Goal: Task Accomplishment & Management: Use online tool/utility

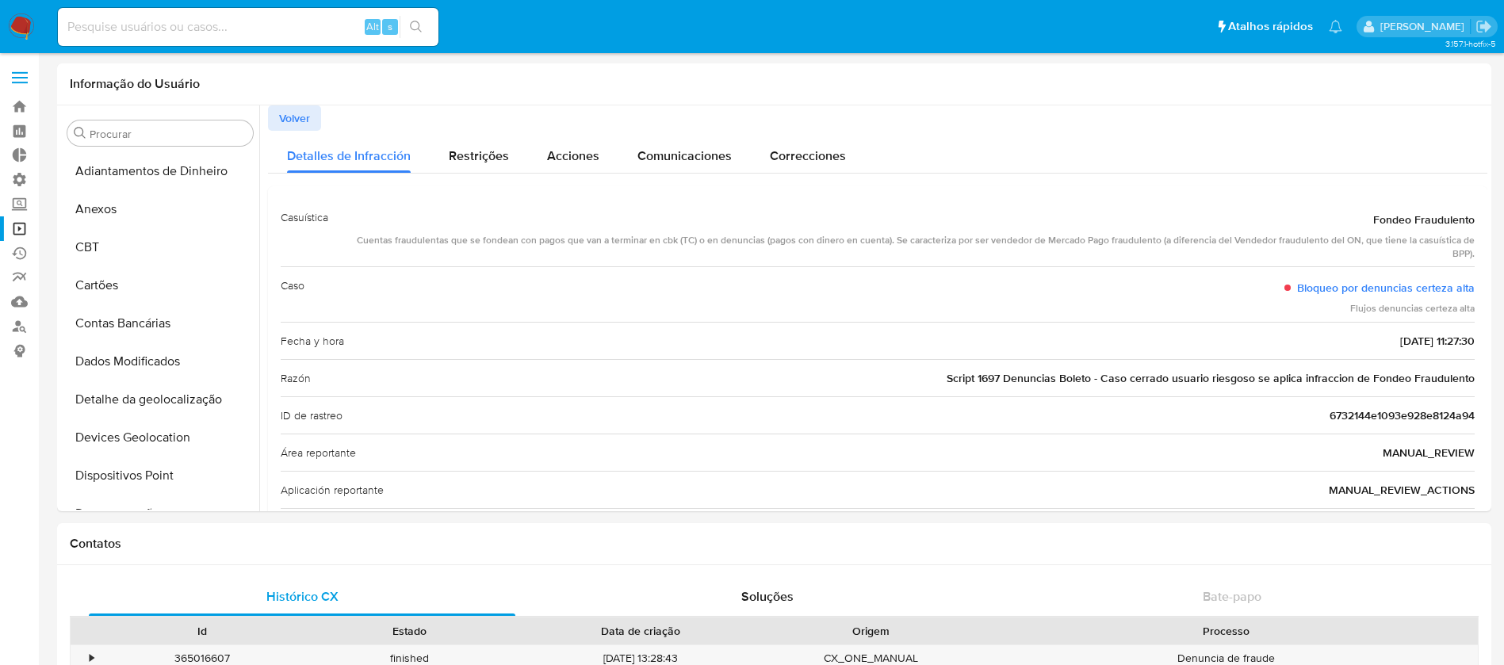
select select "10"
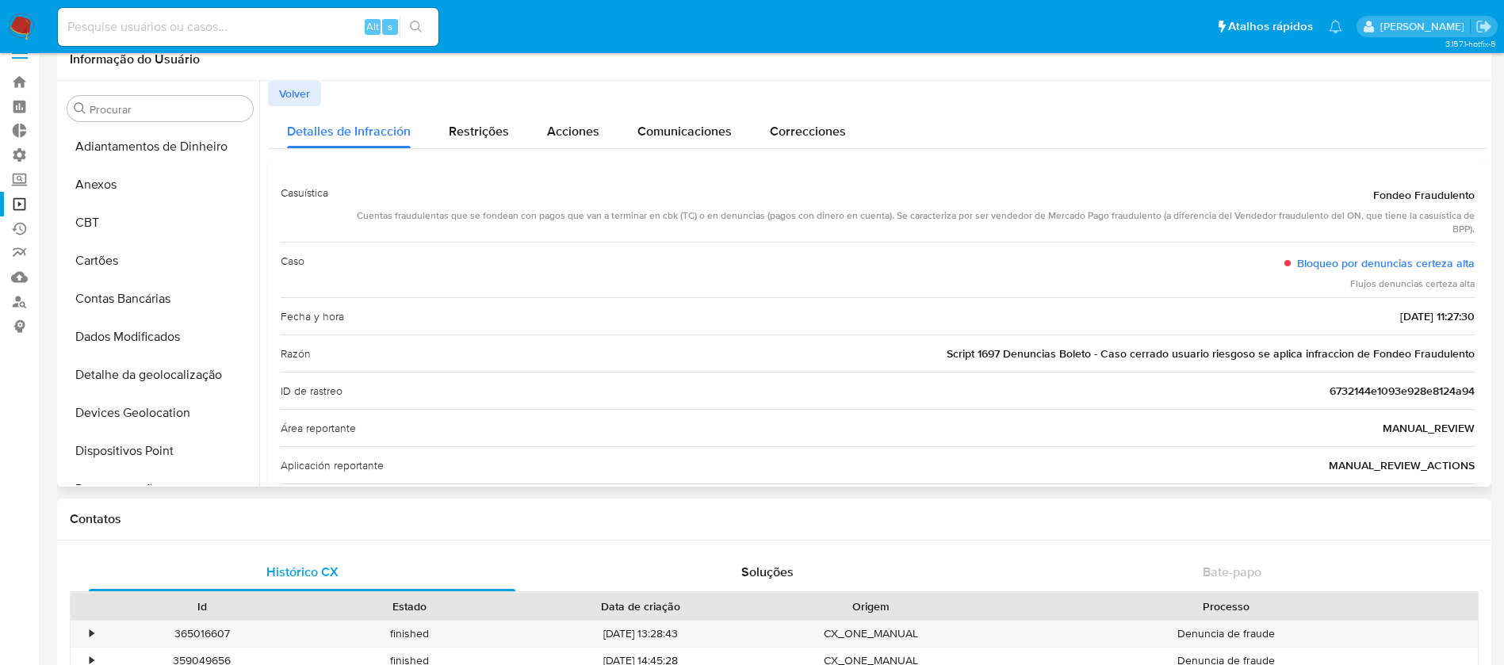
scroll to position [708, 0]
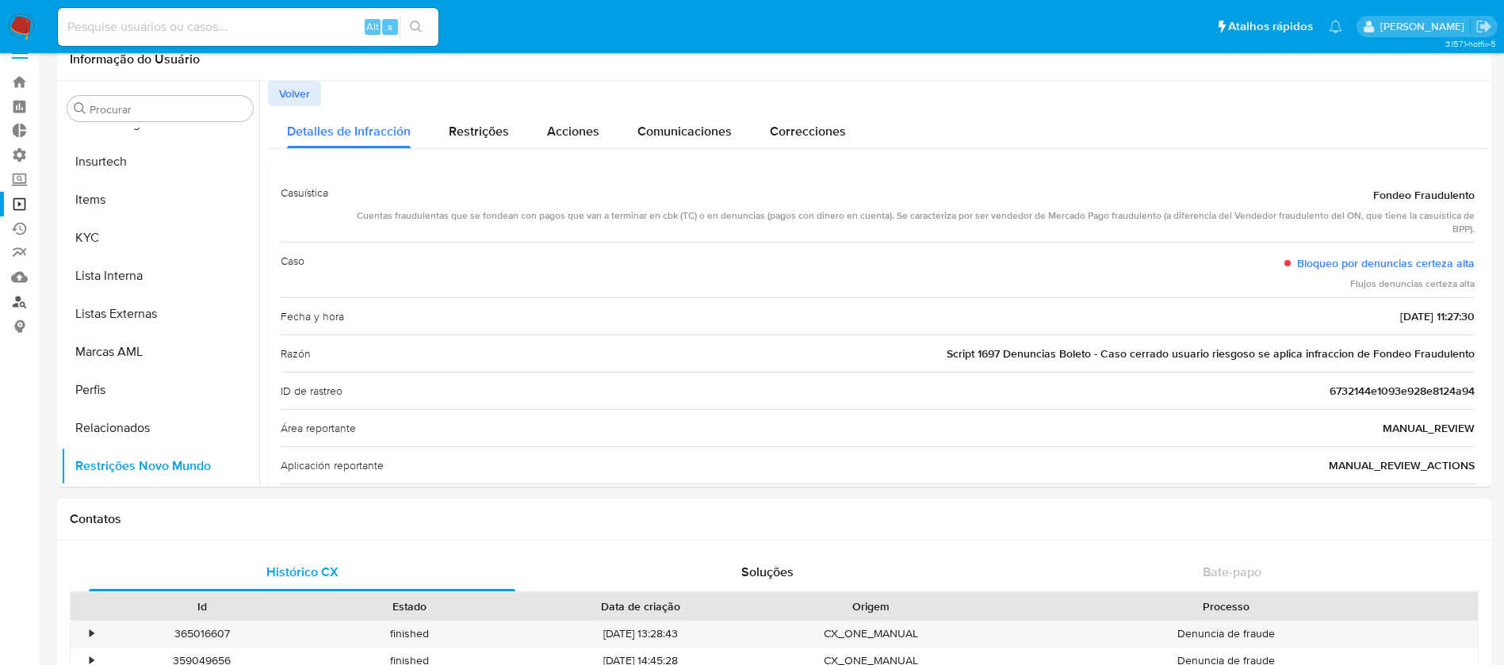
click at [21, 302] on link "Localizador de pessoas" at bounding box center [94, 301] width 189 height 25
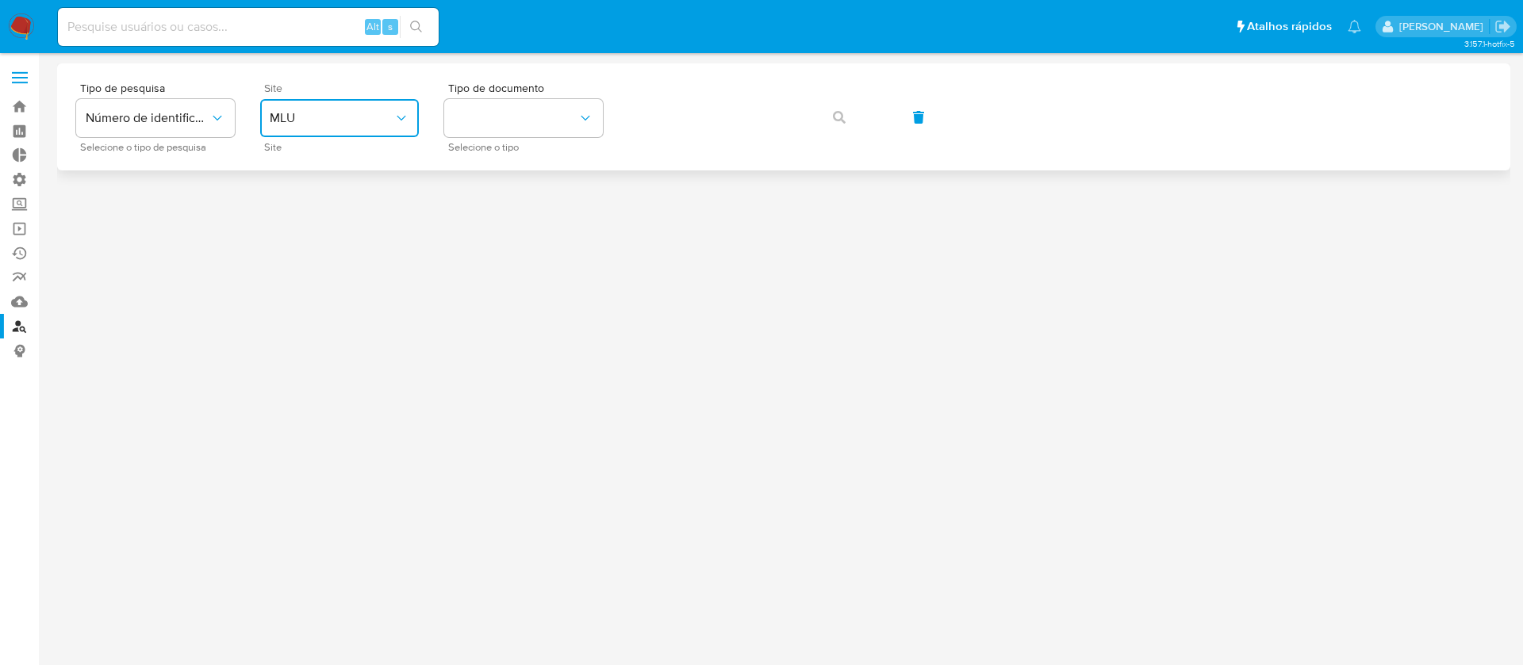
click at [375, 123] on span "MLU" at bounding box center [332, 118] width 124 height 16
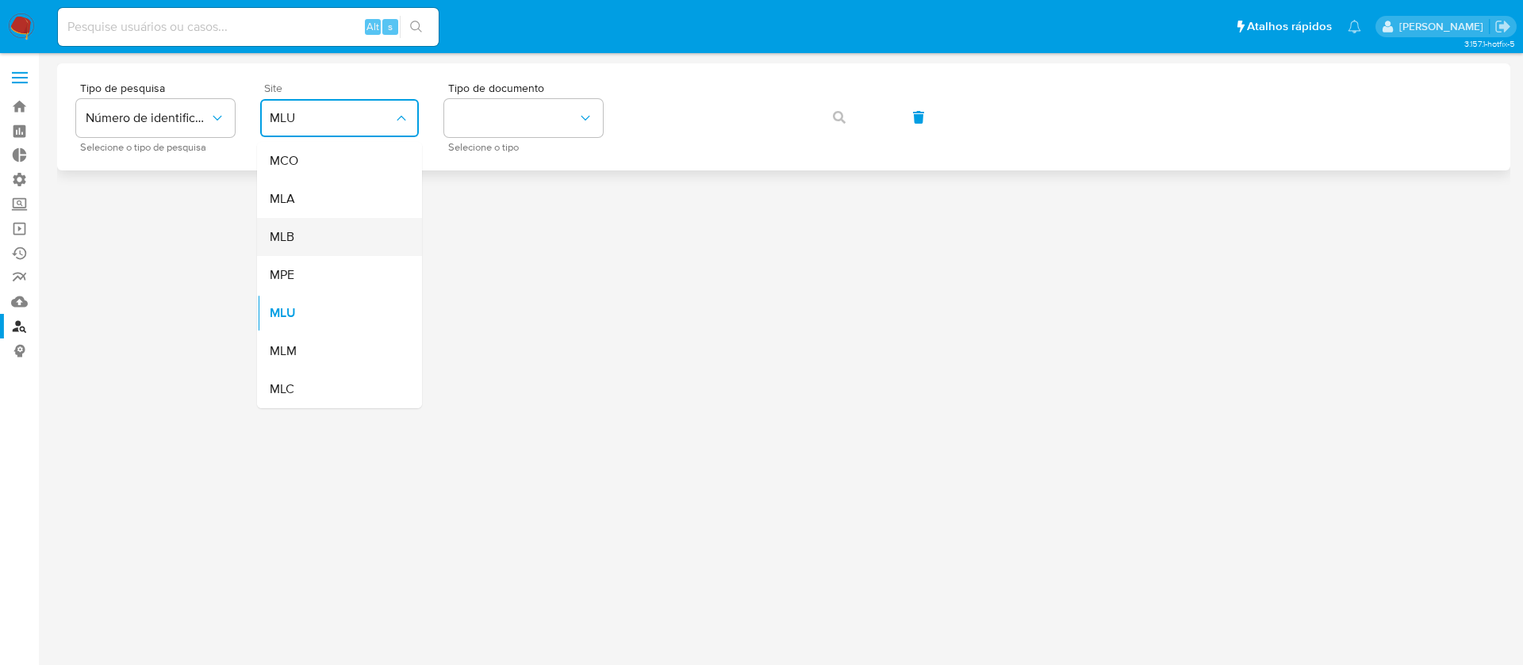
click at [308, 236] on div "MLB" at bounding box center [335, 237] width 130 height 38
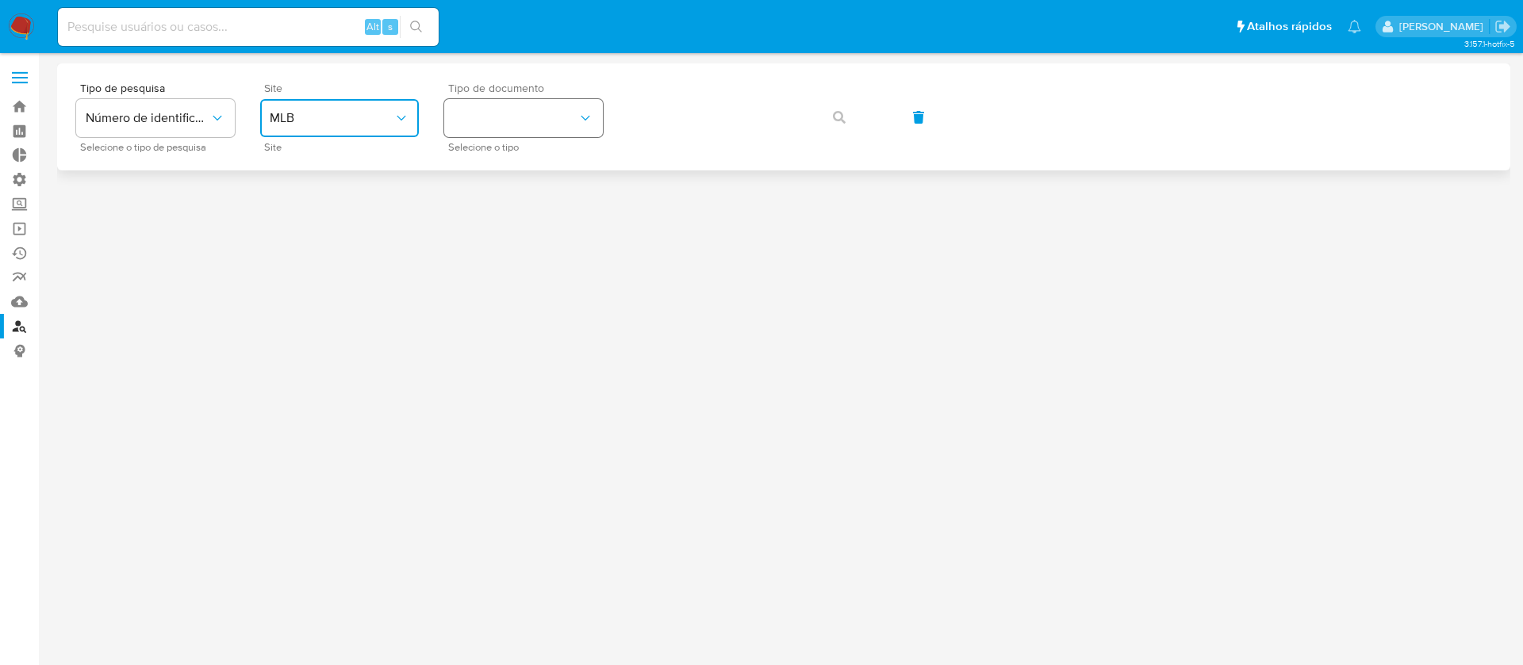
click at [572, 110] on button "identificationType" at bounding box center [523, 118] width 159 height 38
click at [525, 161] on div "CNPJ CNPJ" at bounding box center [519, 169] width 130 height 54
click at [837, 114] on icon "button" at bounding box center [839, 117] width 13 height 13
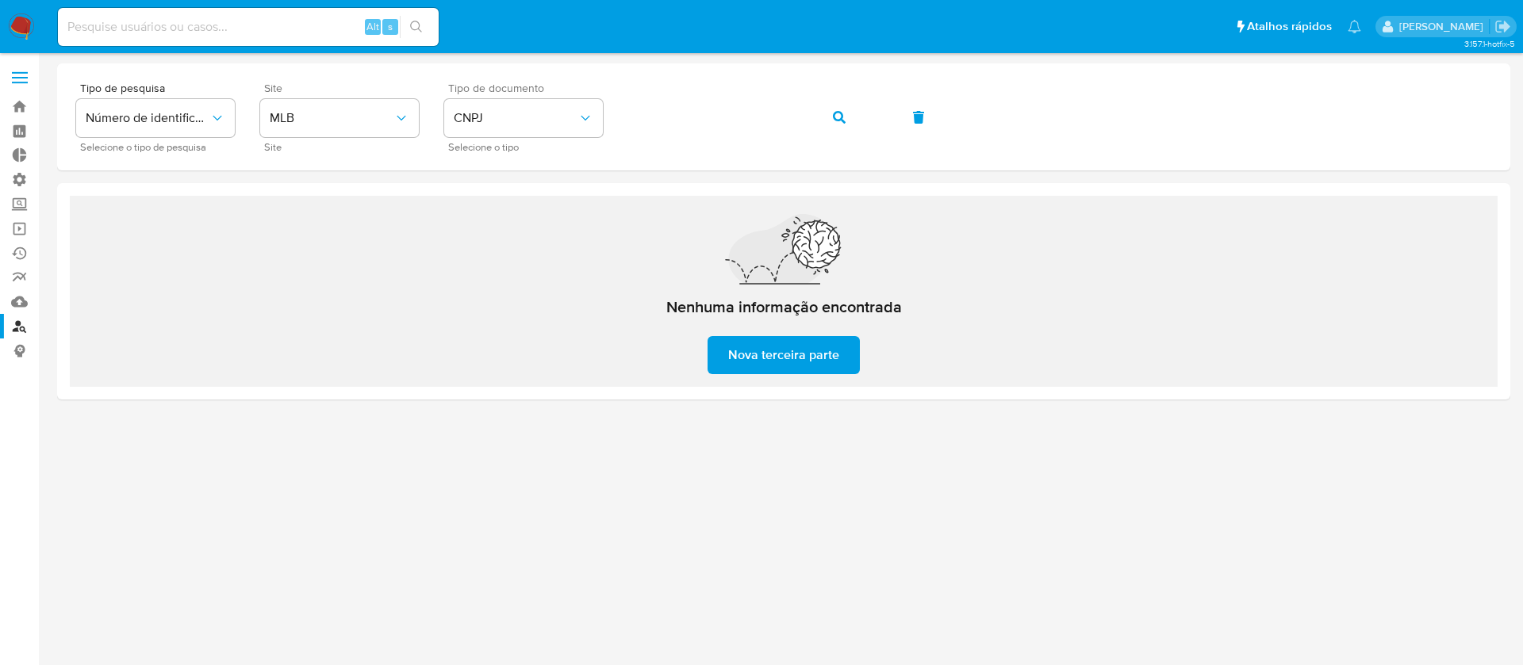
click at [243, 29] on input at bounding box center [248, 27] width 381 height 21
click at [21, 112] on link "Bandeja" at bounding box center [94, 106] width 189 height 25
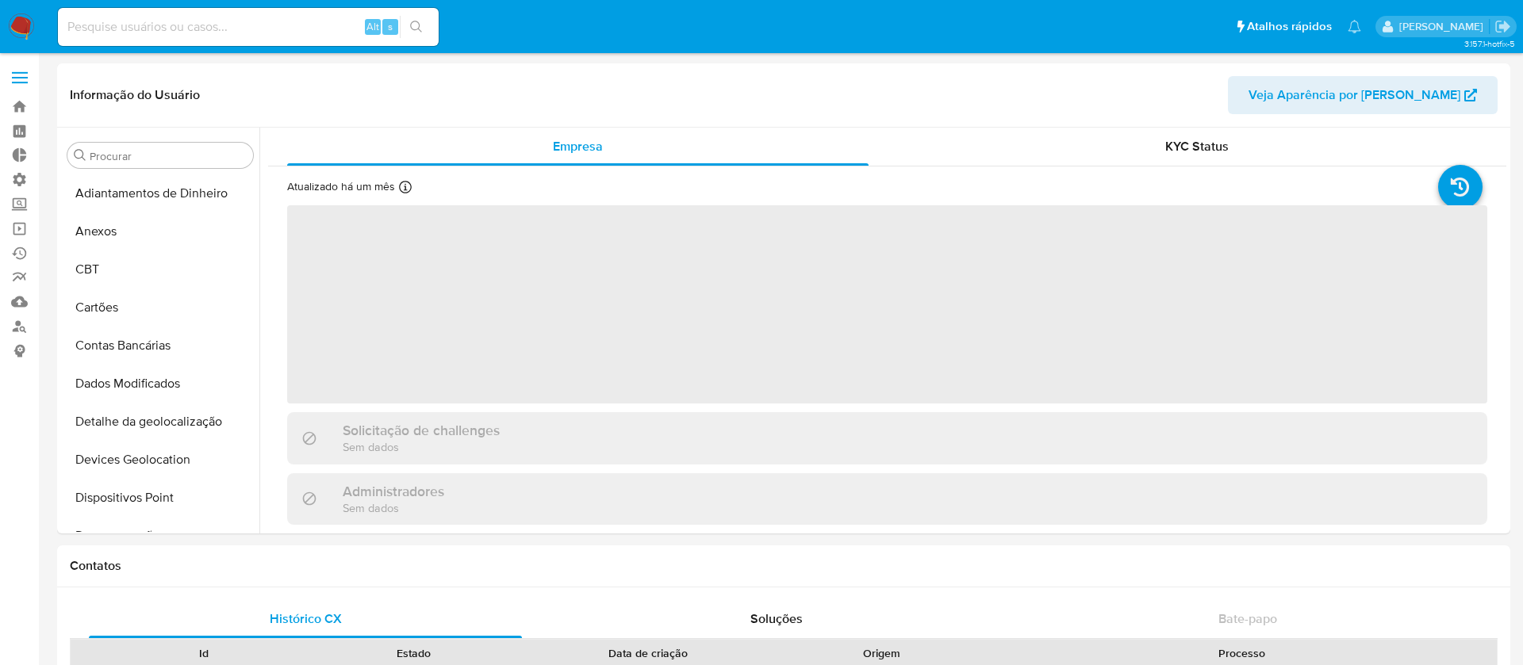
select select "10"
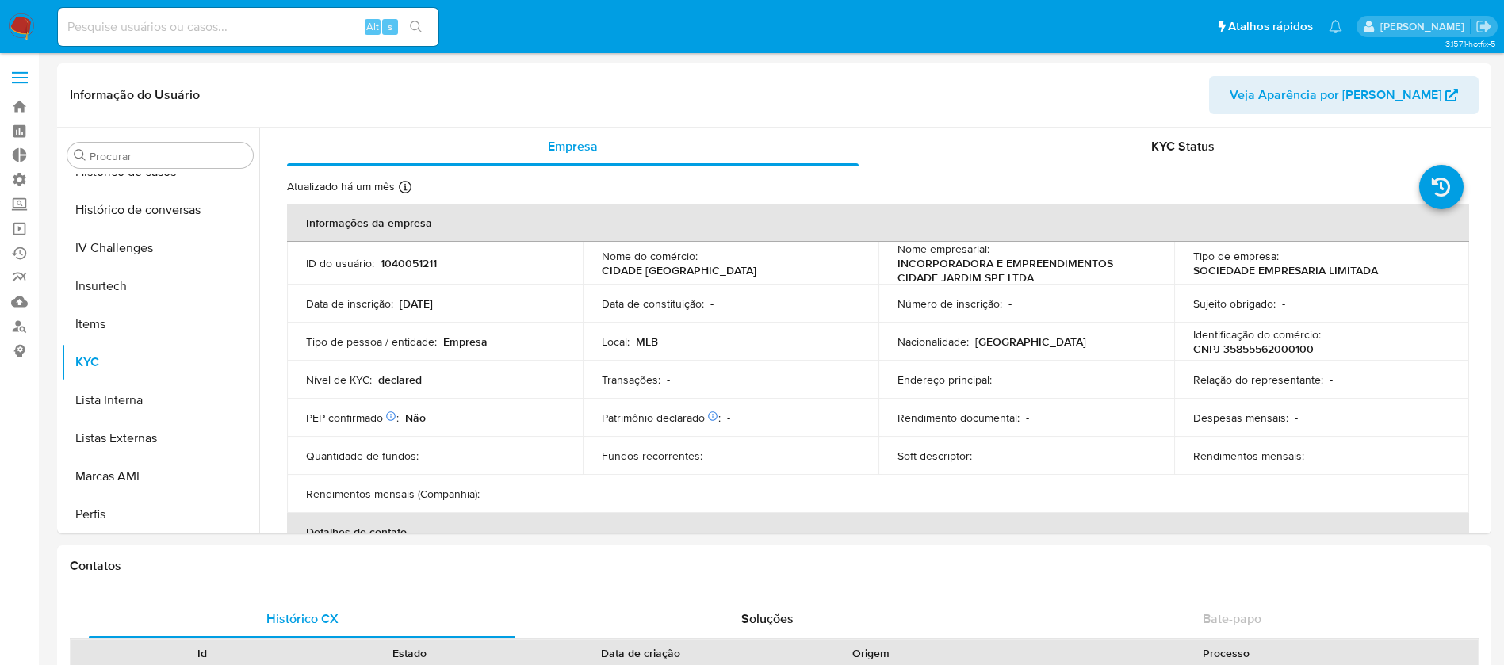
scroll to position [708, 0]
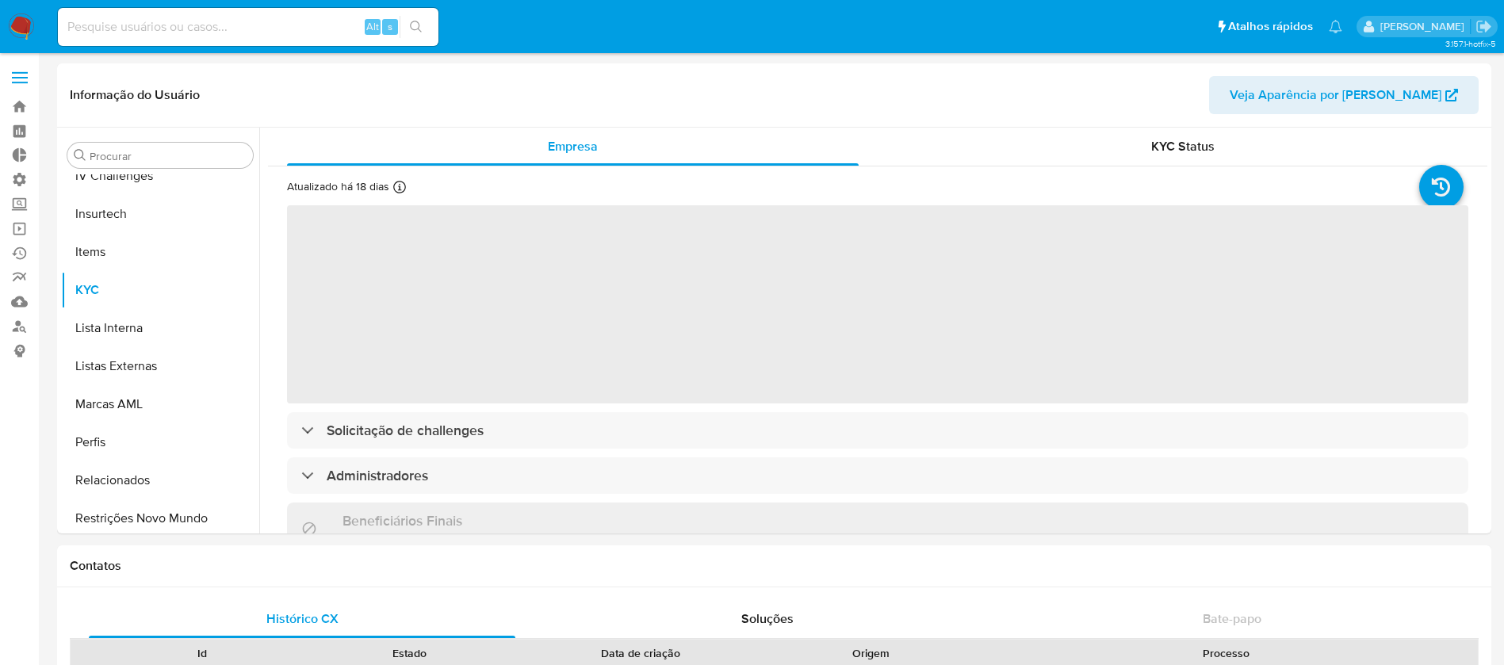
scroll to position [708, 0]
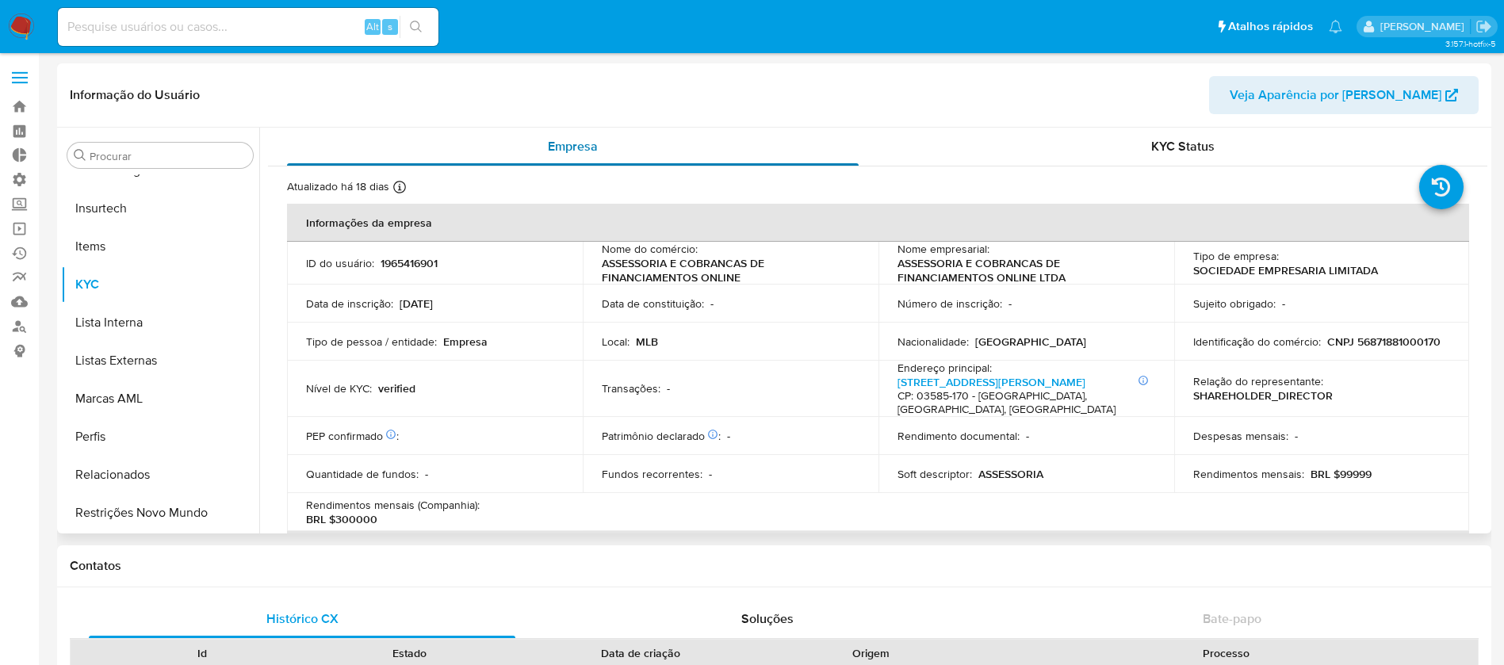
select select "10"
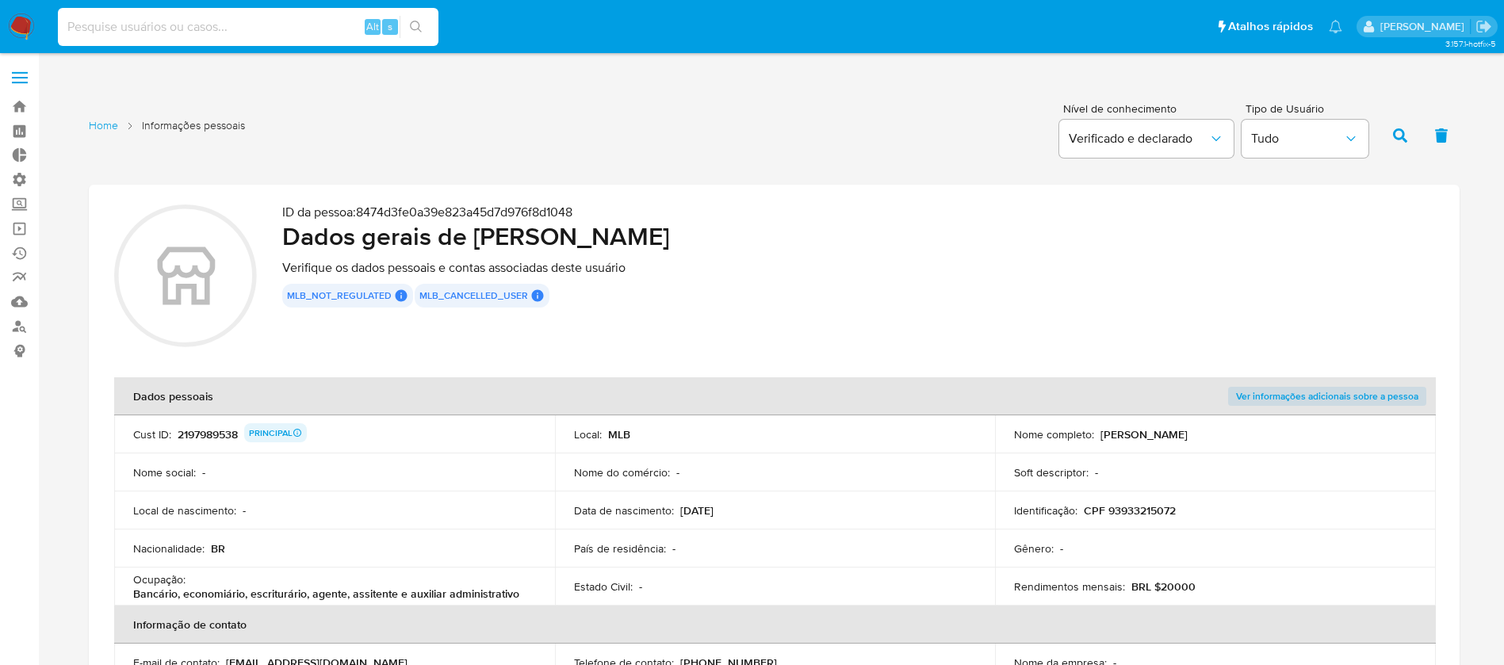
click at [210, 31] on input at bounding box center [248, 27] width 381 height 21
paste input "5364550000103"
click at [66, 28] on input "5364550000103" at bounding box center [248, 27] width 381 height 21
type input "05364550000103"
click at [415, 18] on button "search-icon" at bounding box center [416, 27] width 33 height 22
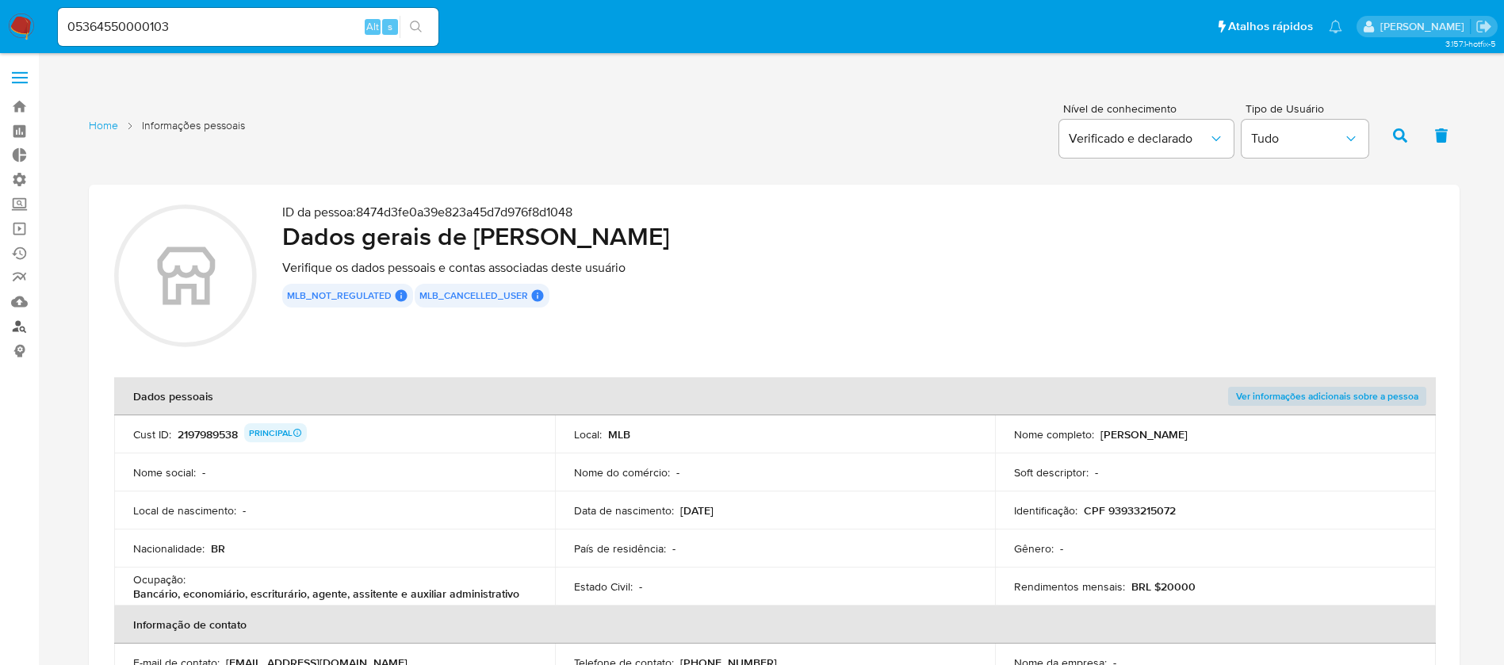
click at [24, 325] on link "Localizador de pessoas" at bounding box center [94, 326] width 189 height 25
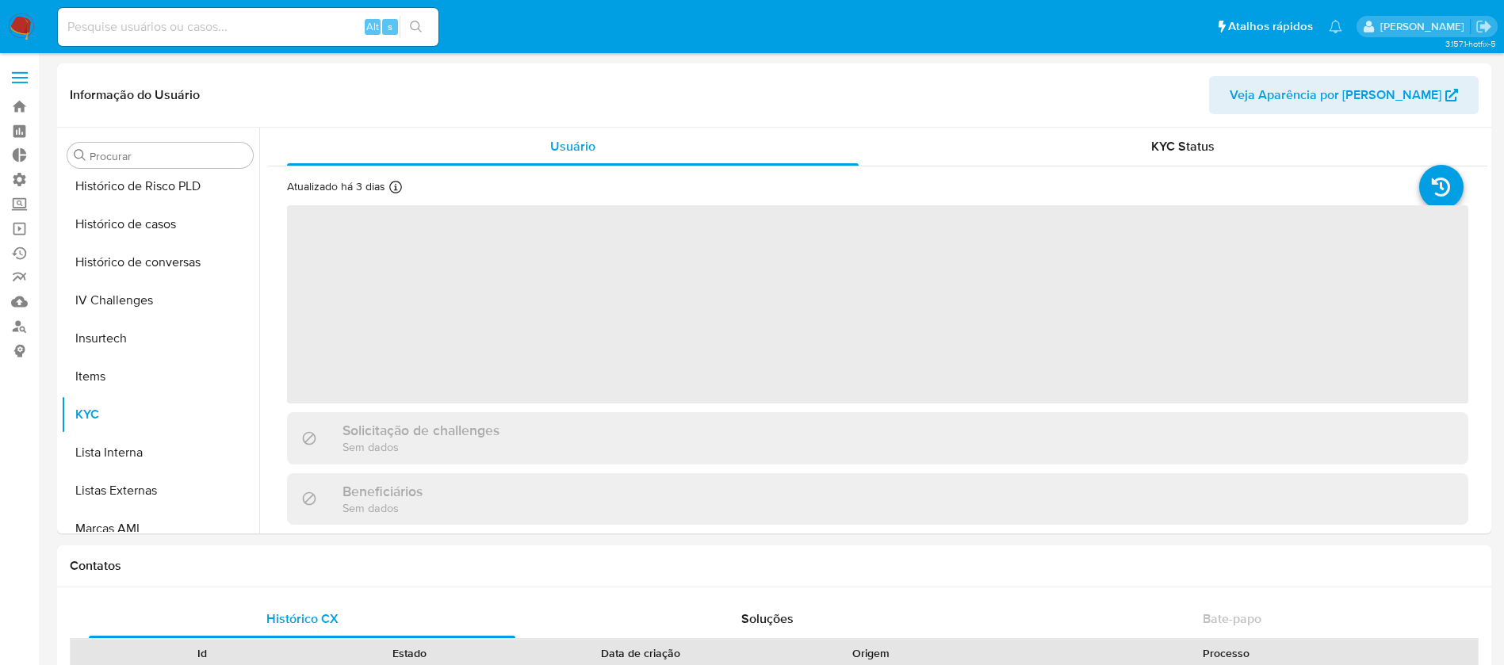
scroll to position [708, 0]
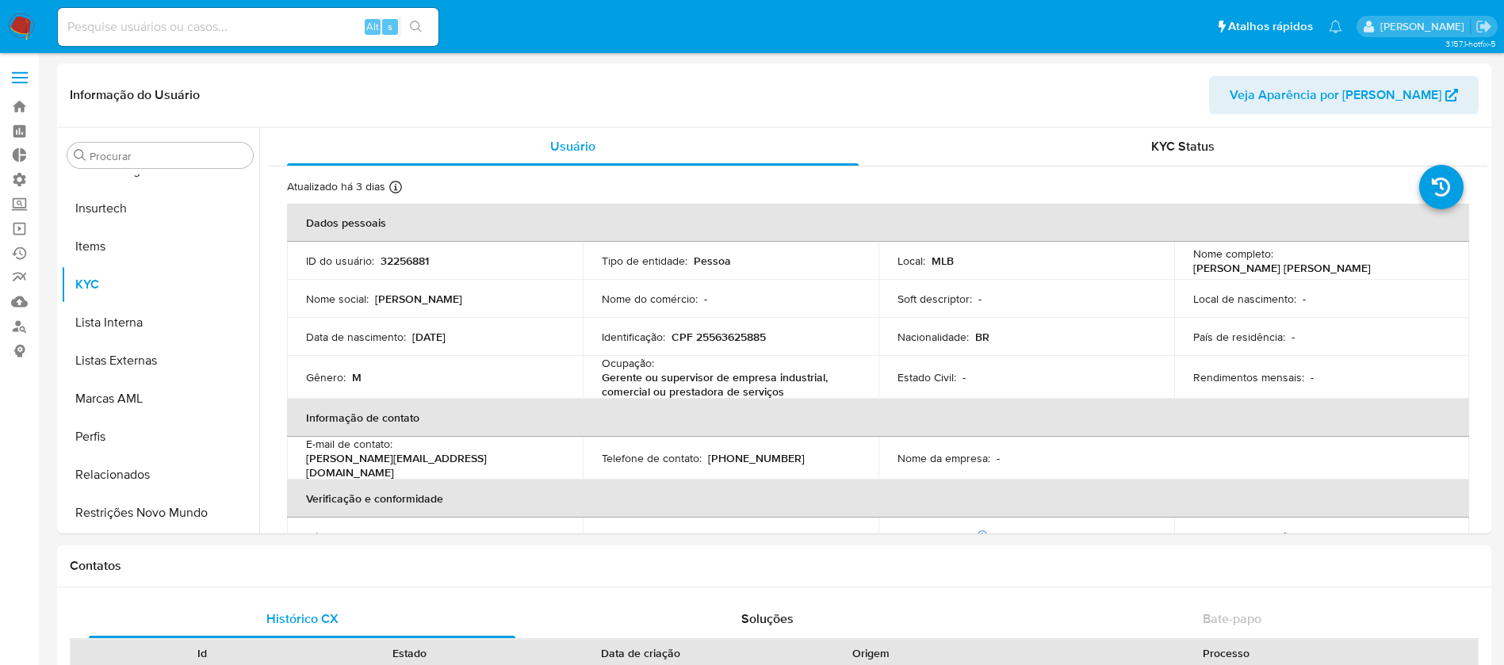
select select "10"
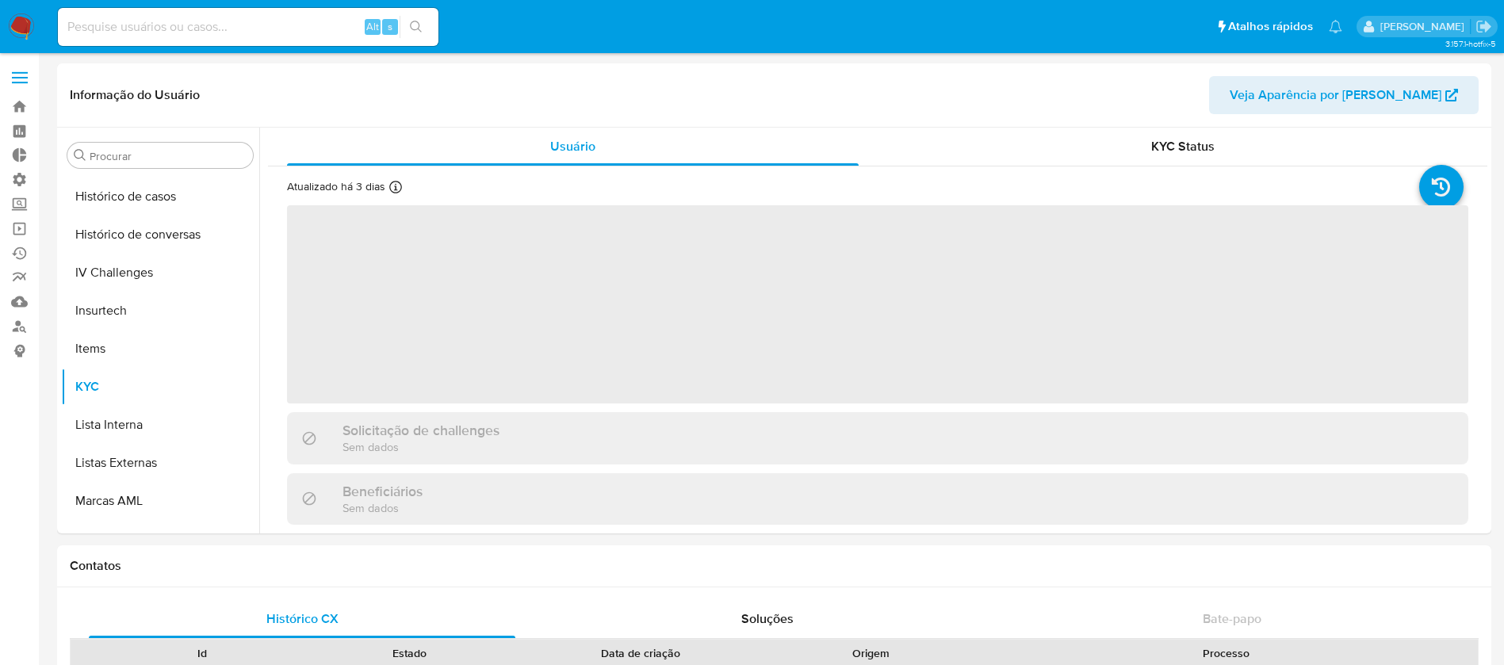
scroll to position [708, 0]
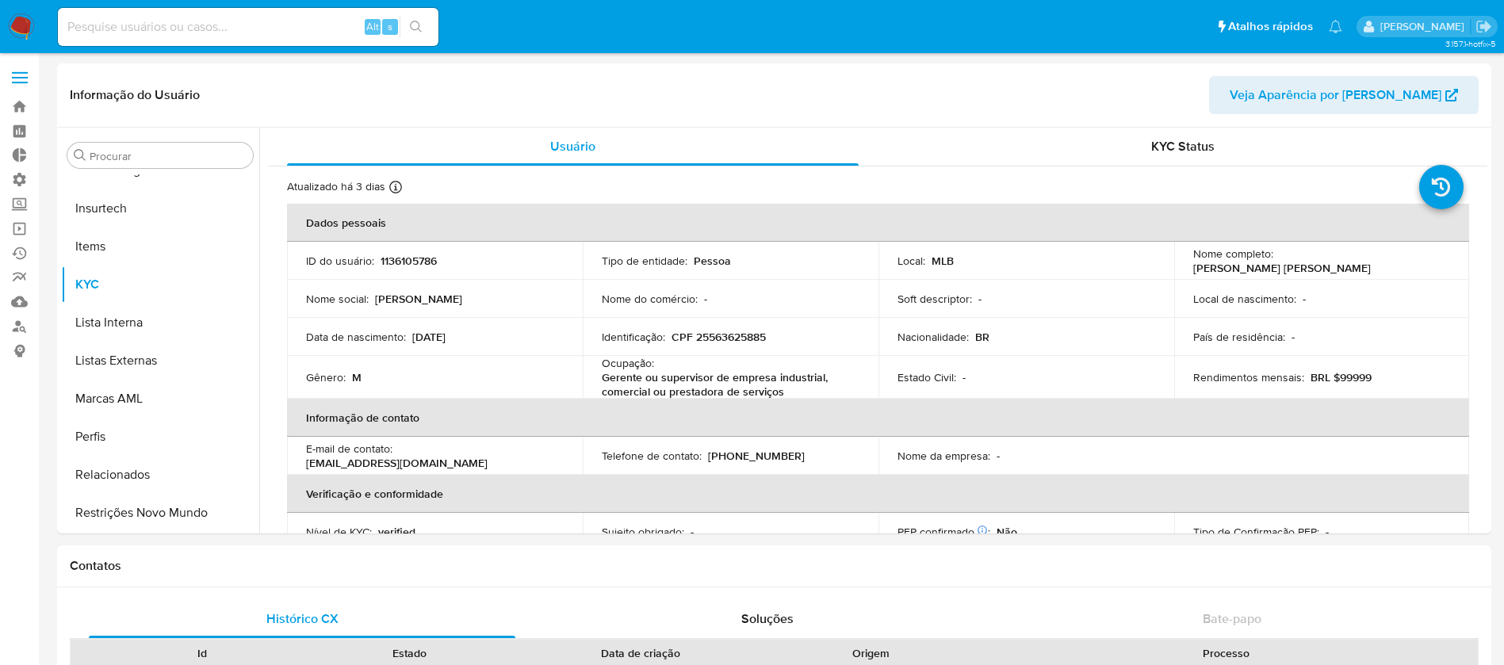
select select "10"
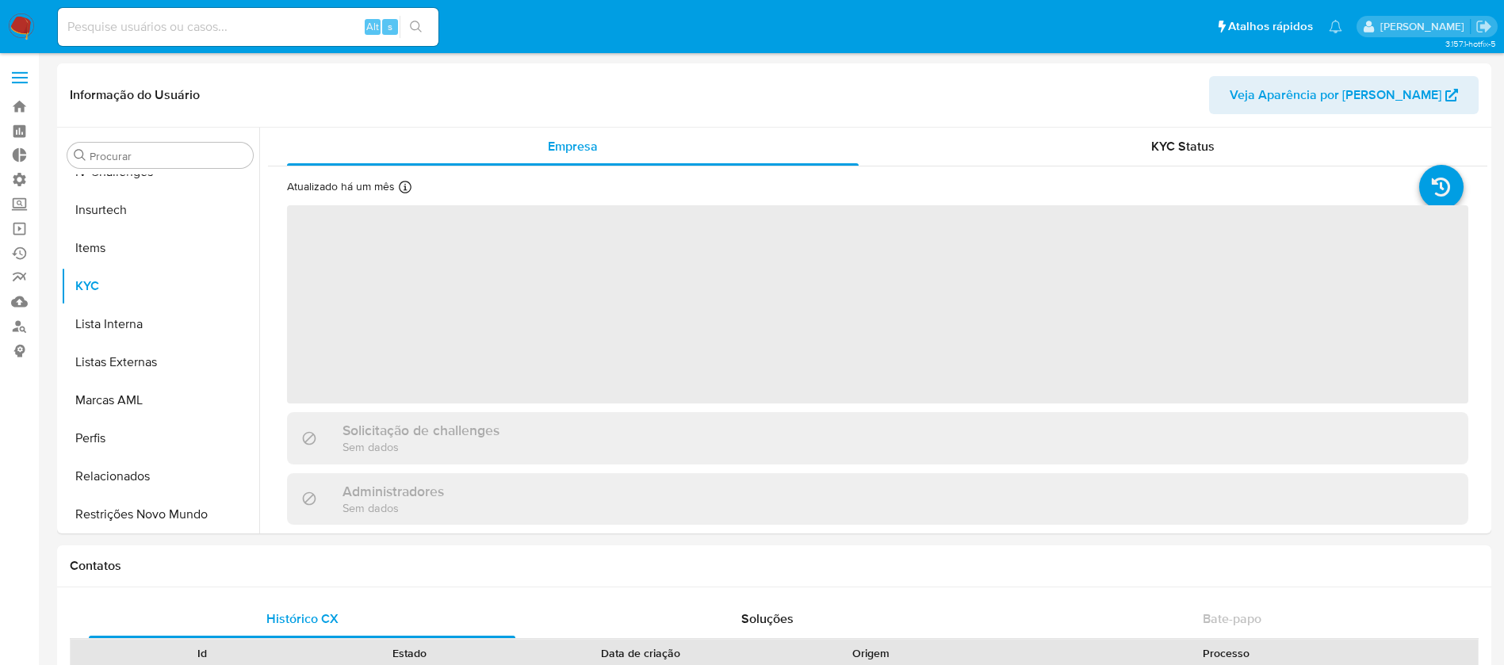
scroll to position [708, 0]
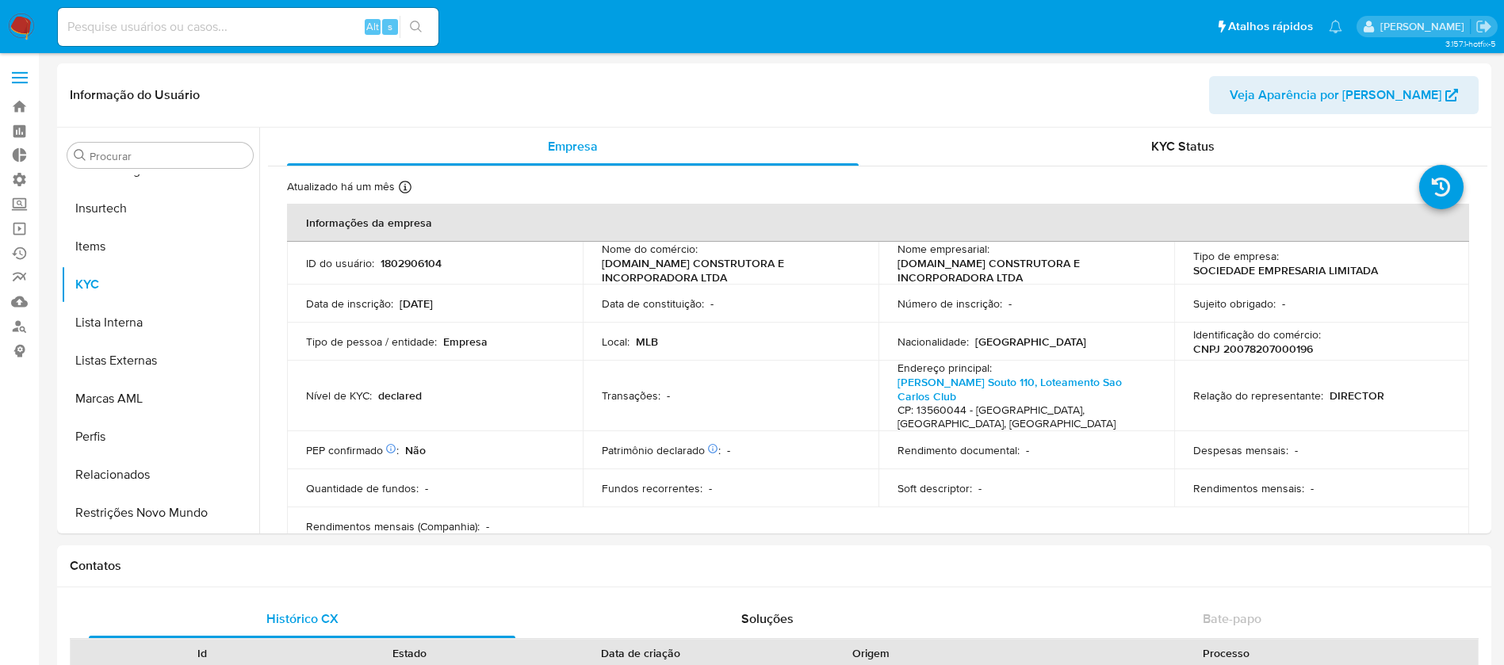
select select "10"
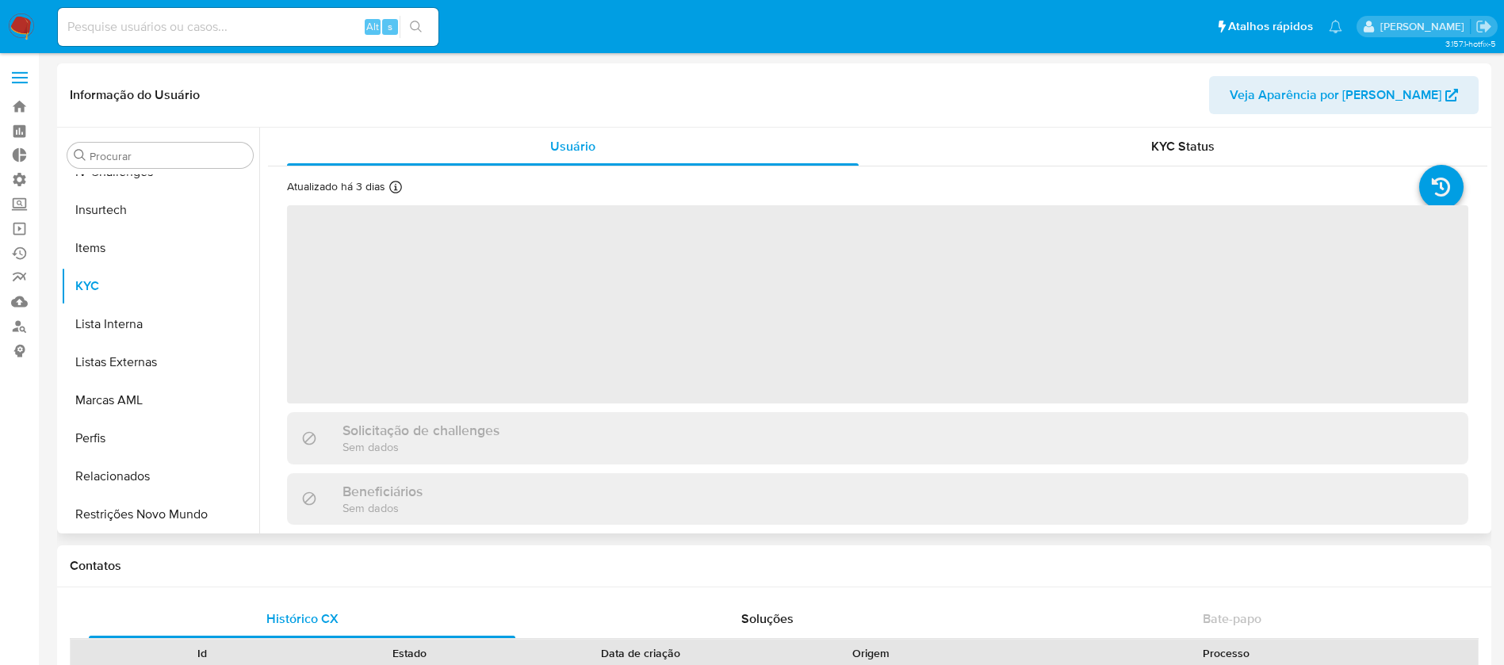
scroll to position [708, 0]
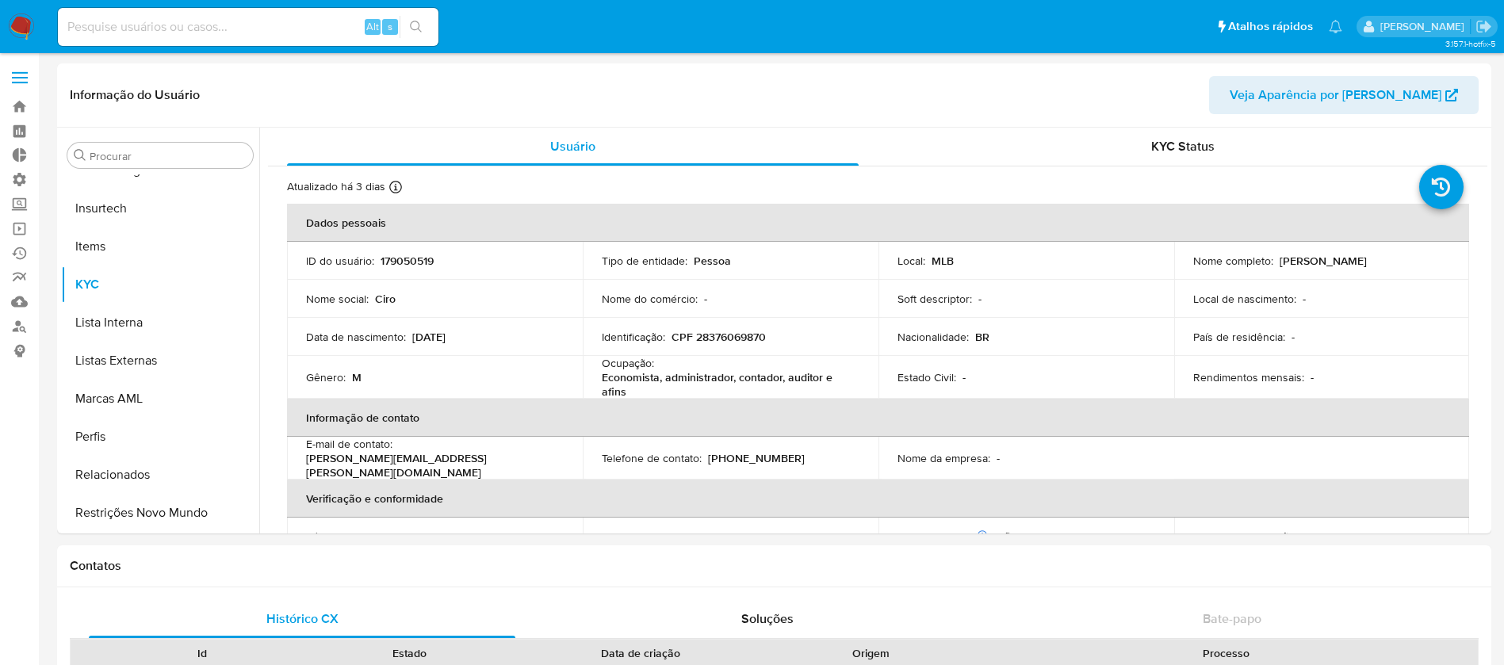
select select "10"
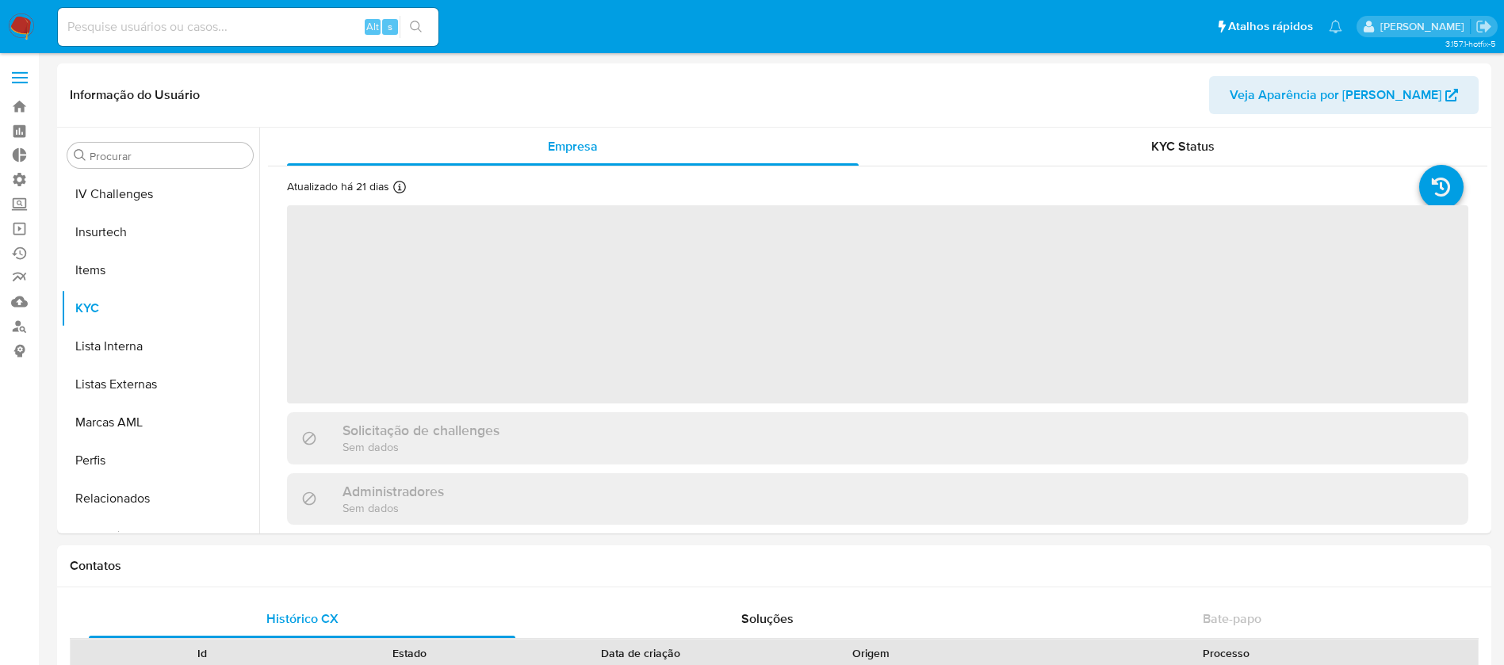
scroll to position [708, 0]
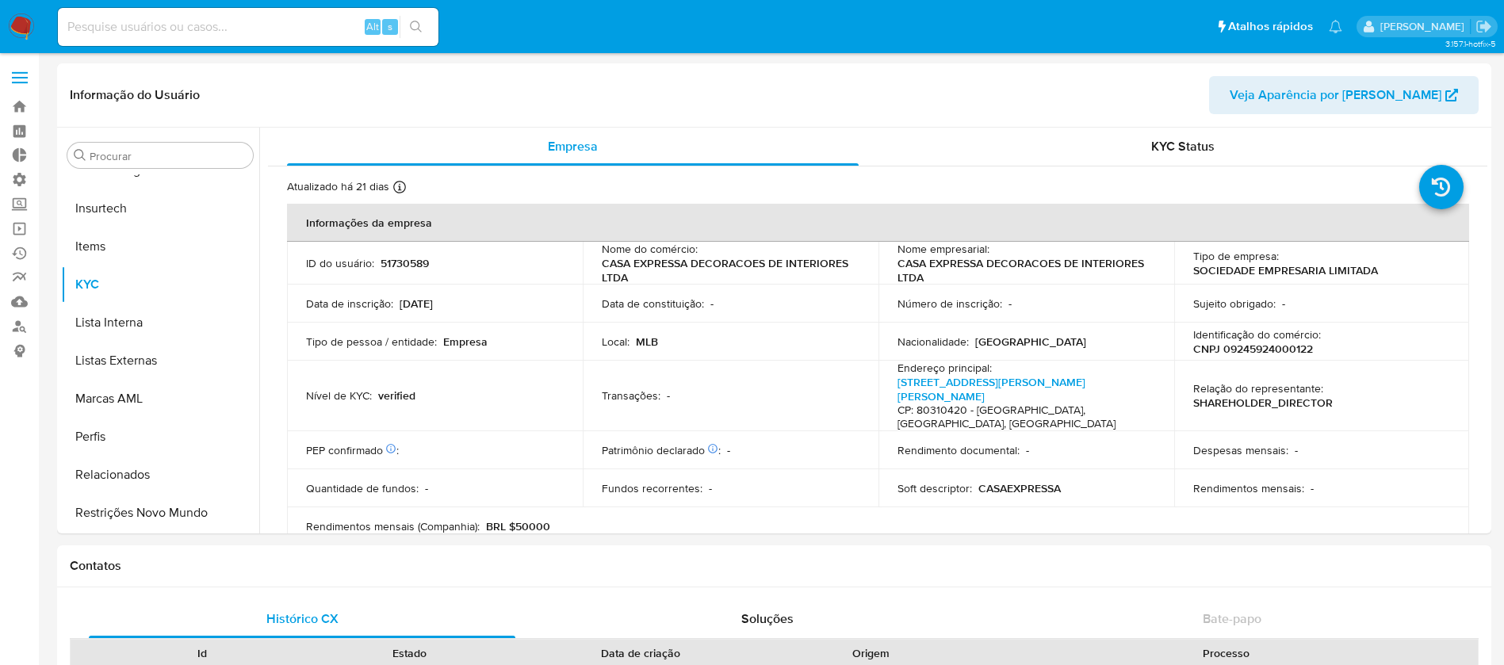
select select "10"
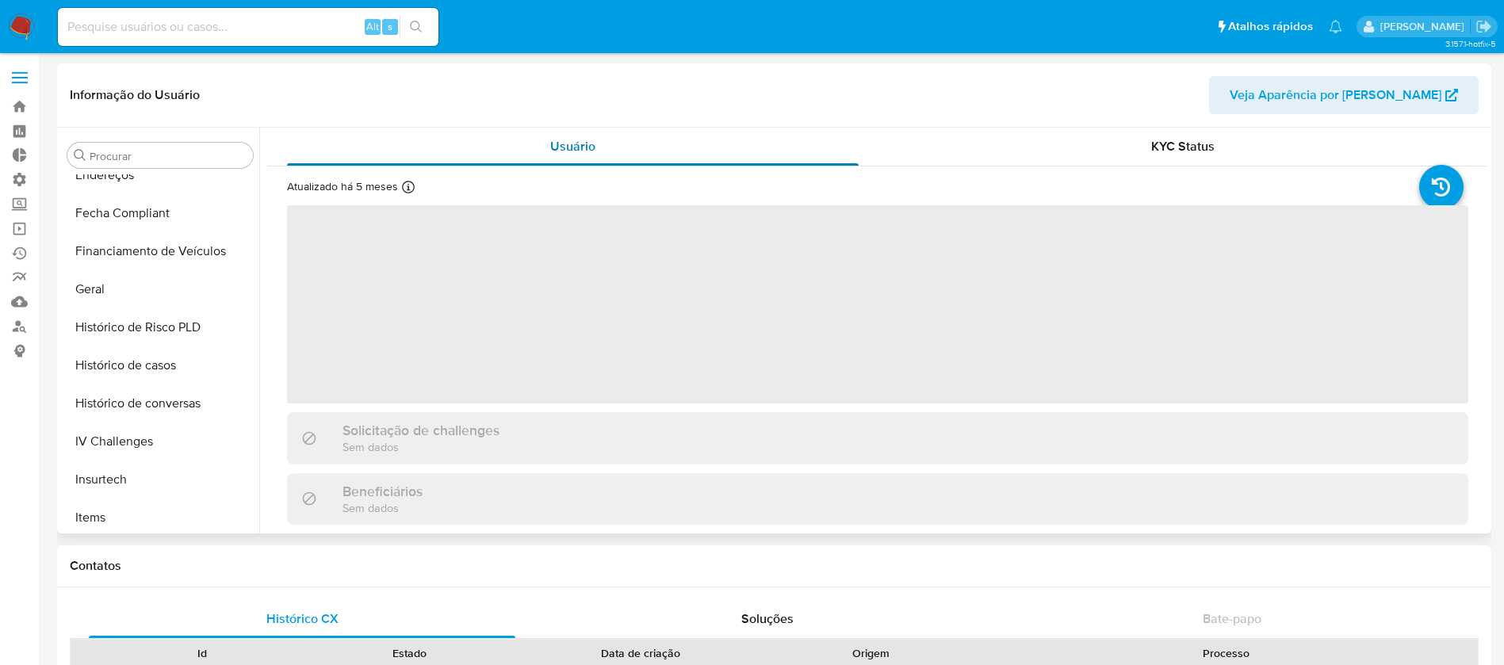
scroll to position [708, 0]
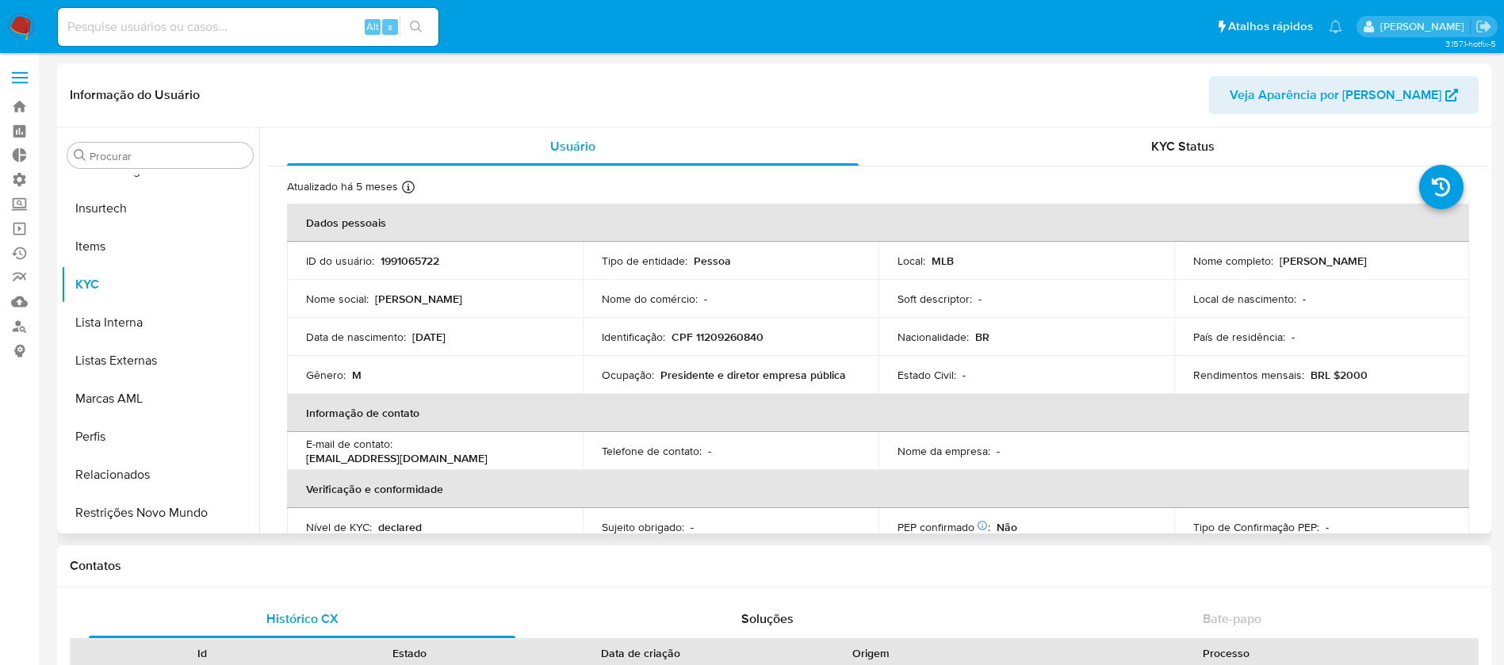
select select "10"
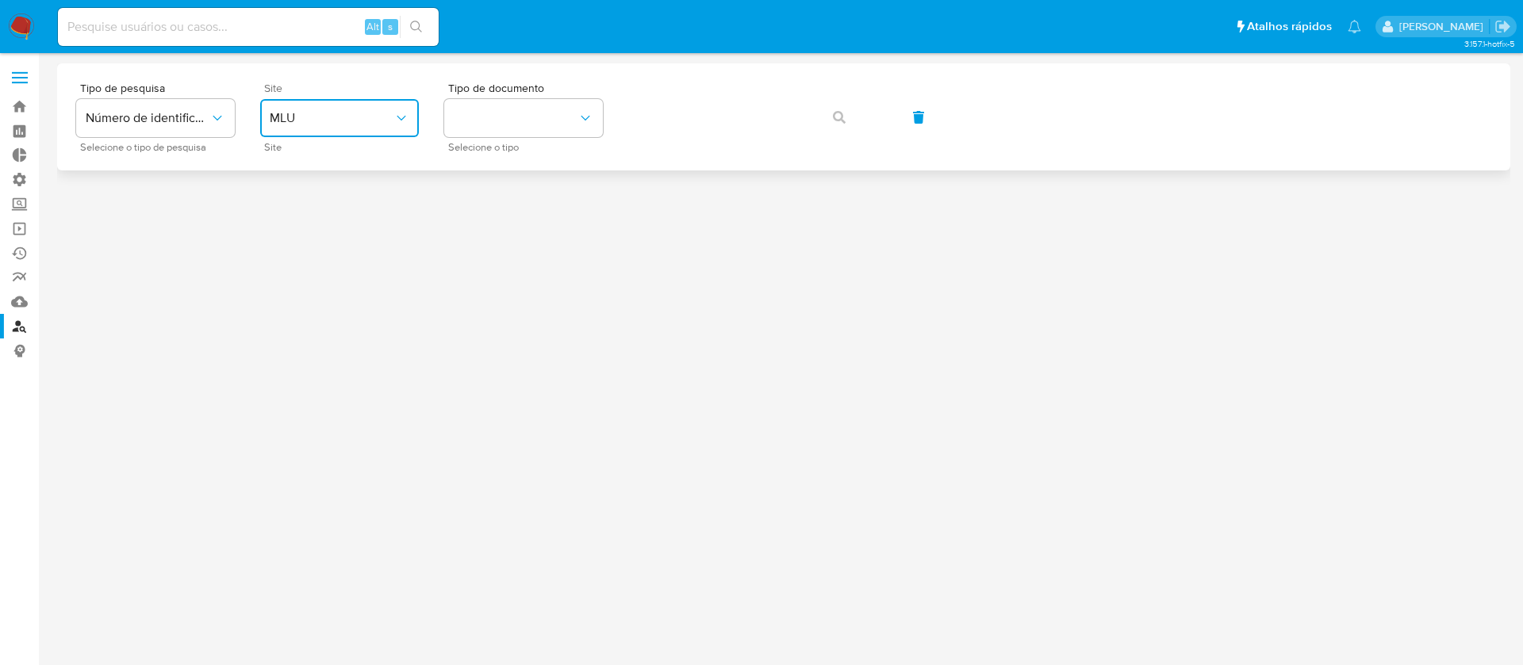
click at [400, 126] on button "MLU" at bounding box center [339, 118] width 159 height 38
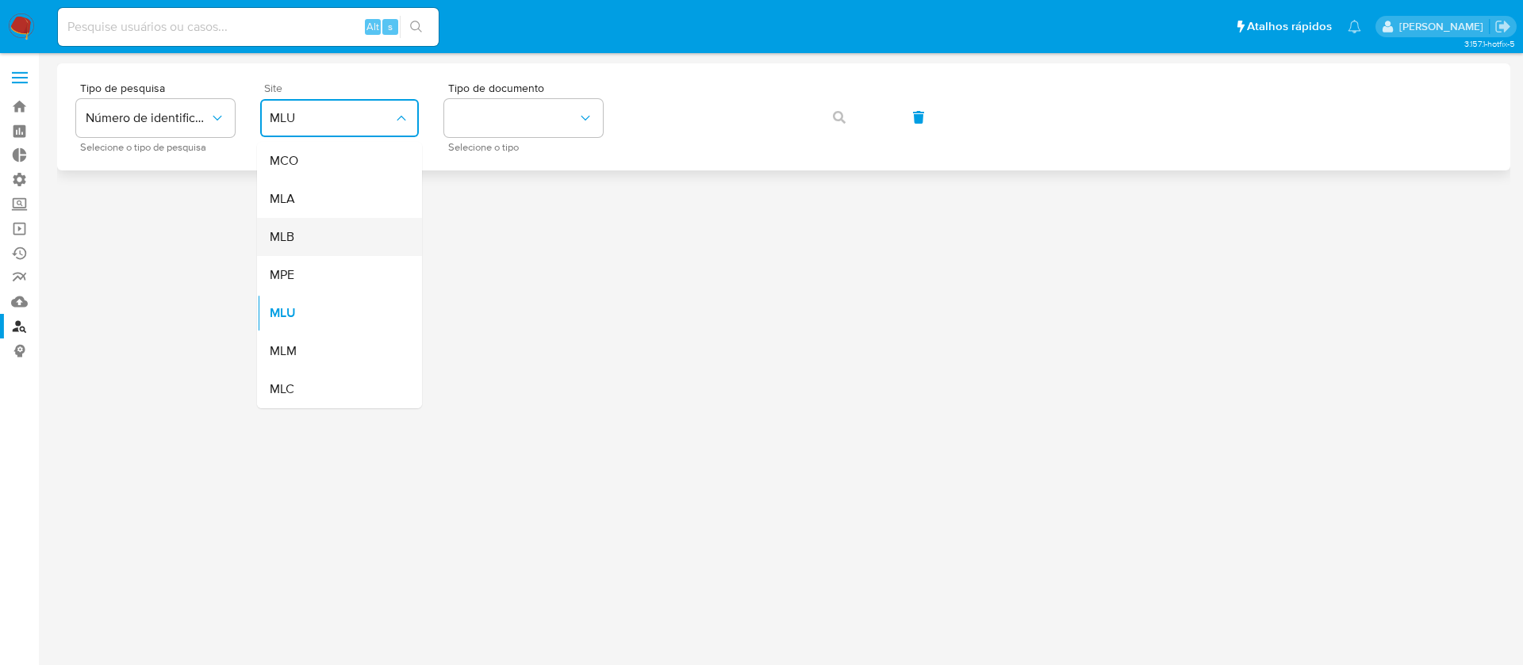
click at [327, 236] on div "MLB" at bounding box center [335, 237] width 130 height 38
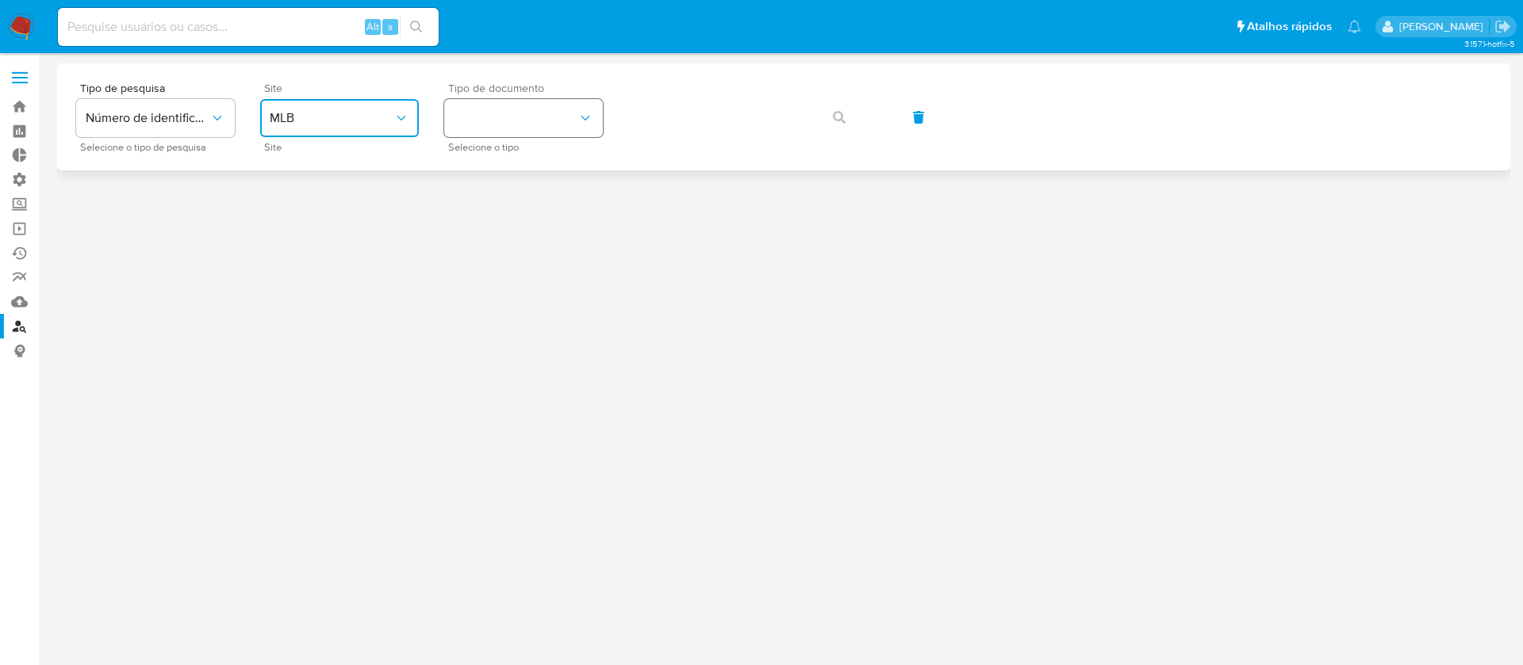
click at [538, 135] on button "identificationType" at bounding box center [523, 118] width 159 height 38
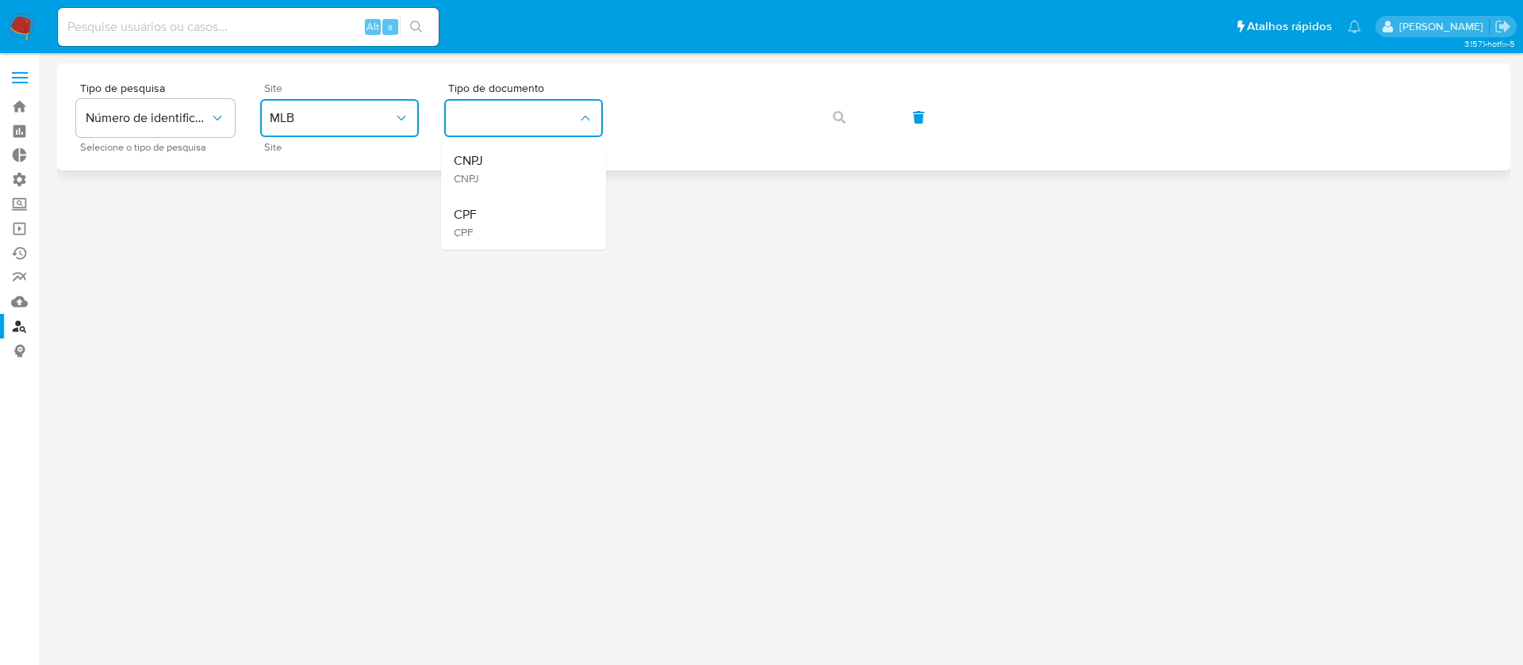
click at [673, 121] on div "Tipo de pesquisa Número de identificação Selecione o tipo de pesquisa Site MLB …" at bounding box center [783, 116] width 1415 height 69
click at [561, 105] on button "identificationType" at bounding box center [523, 118] width 159 height 38
click at [517, 164] on div "CNPJ CNPJ" at bounding box center [519, 169] width 130 height 54
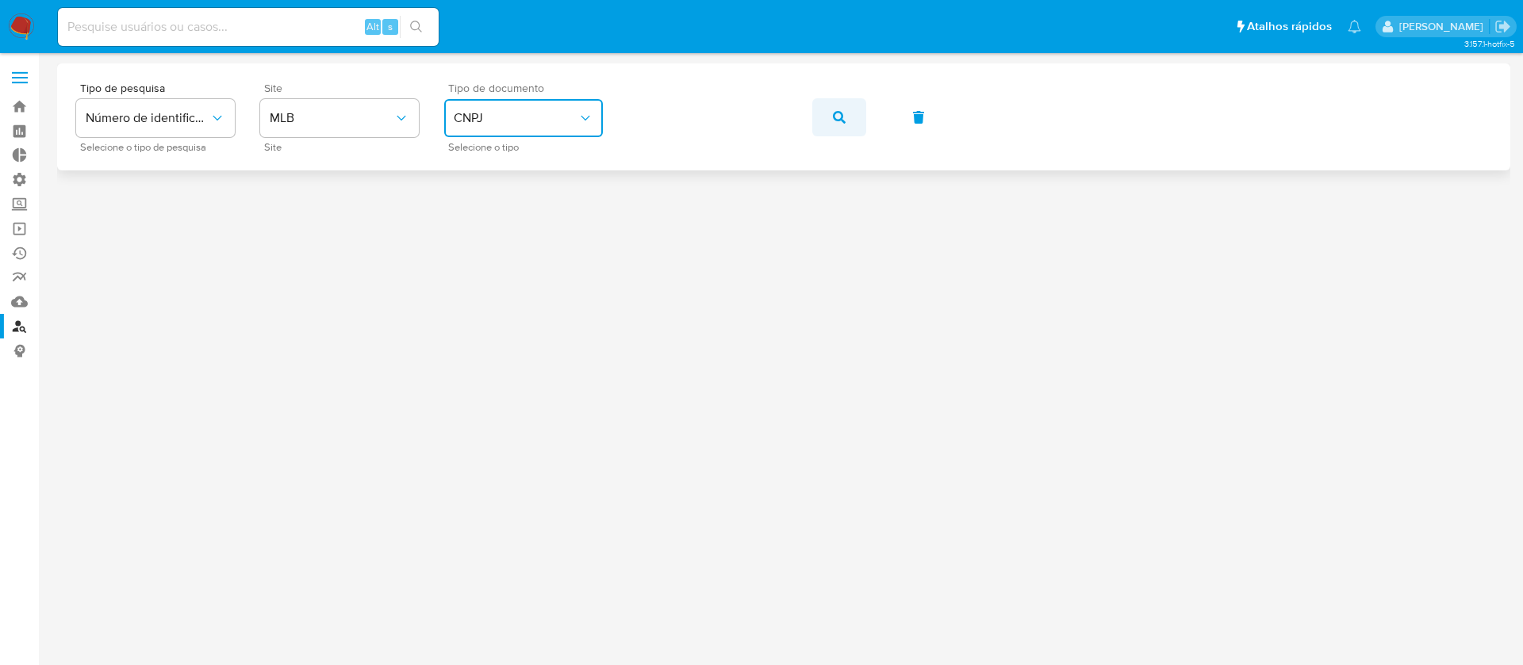
click at [823, 125] on button "button" at bounding box center [839, 117] width 54 height 38
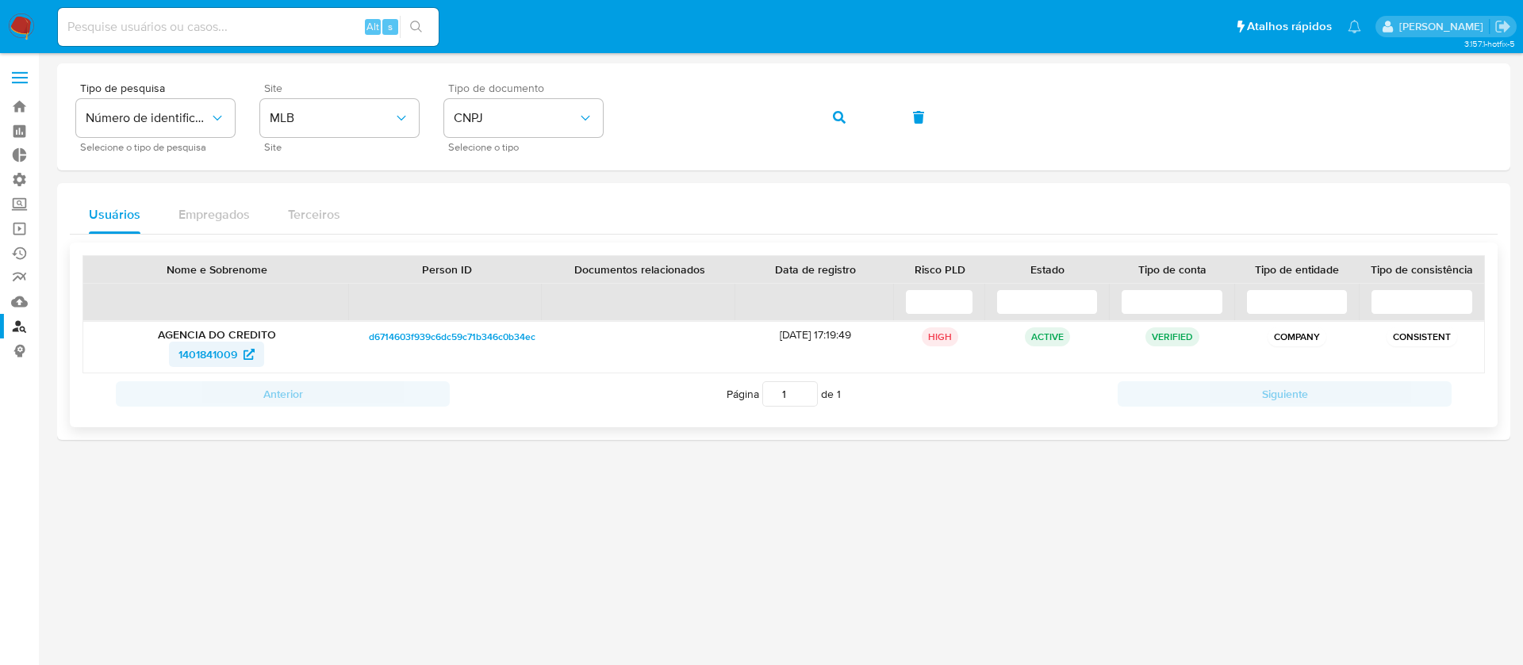
click at [197, 353] on span "1401841009" at bounding box center [207, 354] width 59 height 25
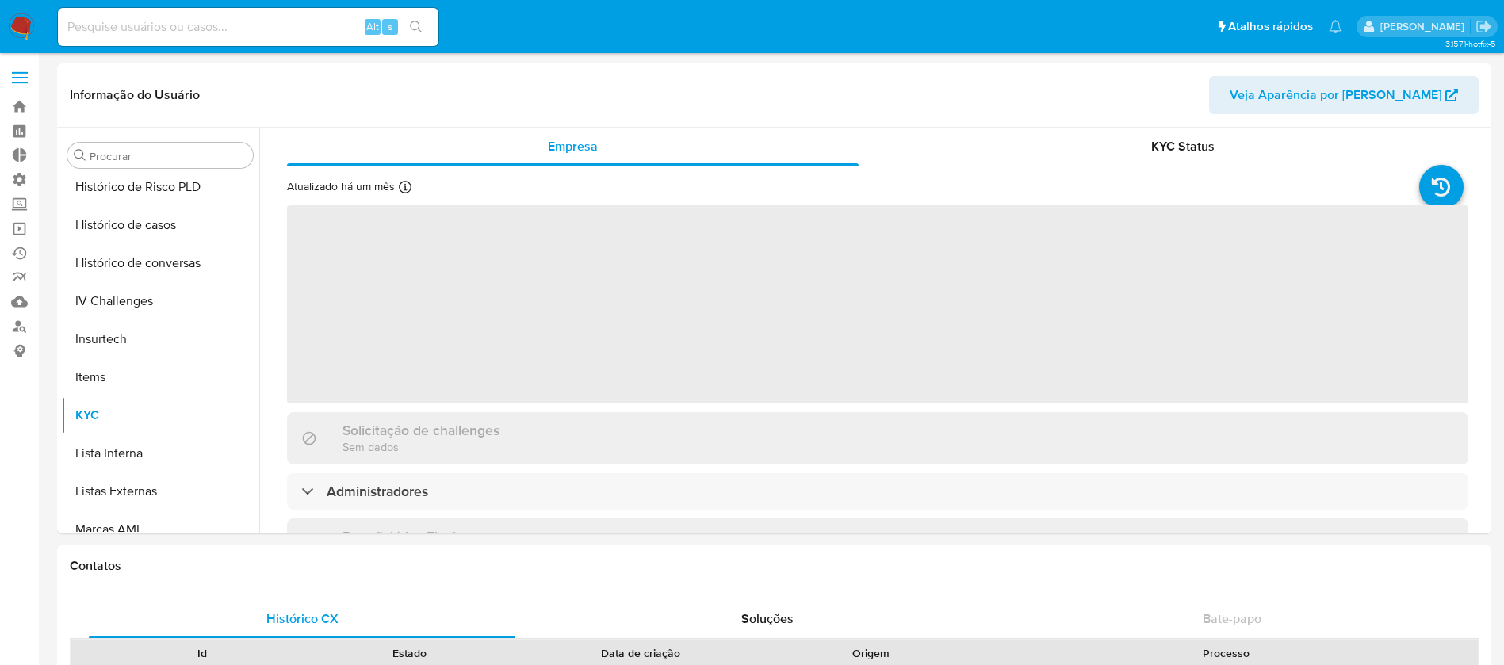
scroll to position [708, 0]
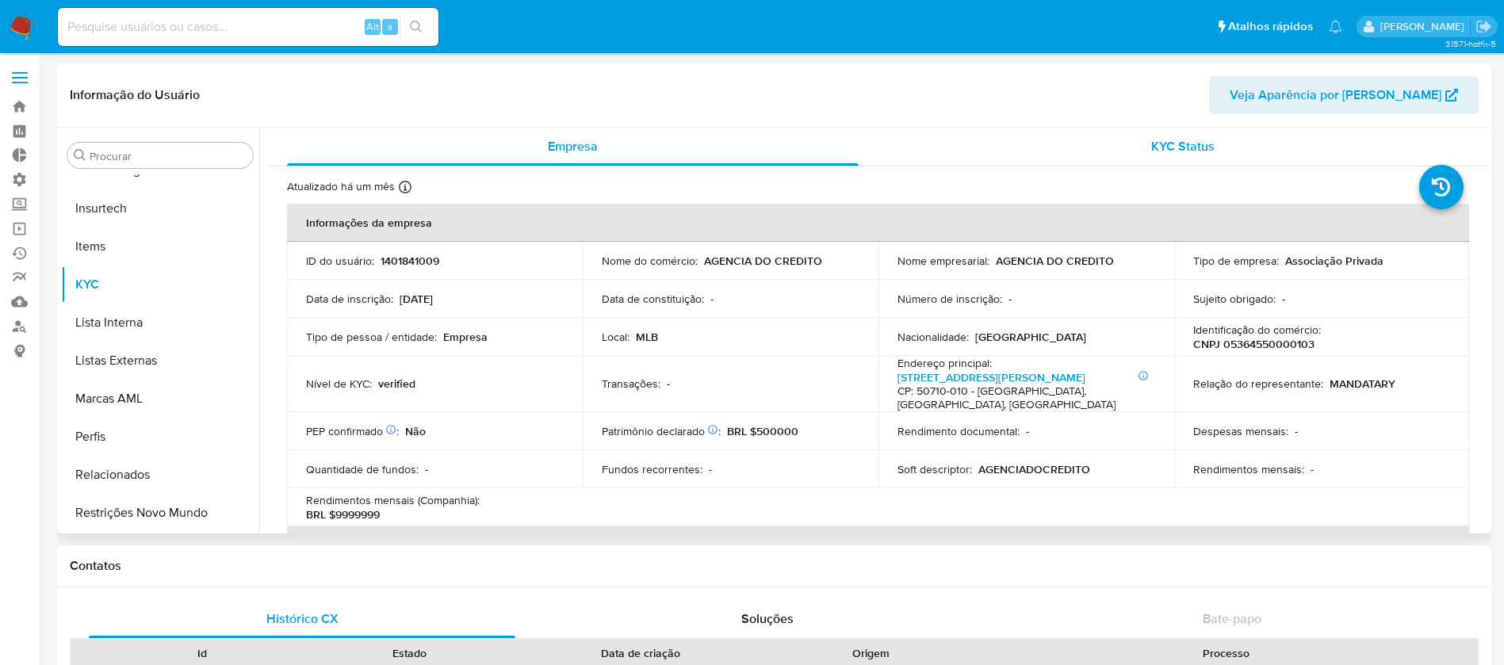
select select "10"
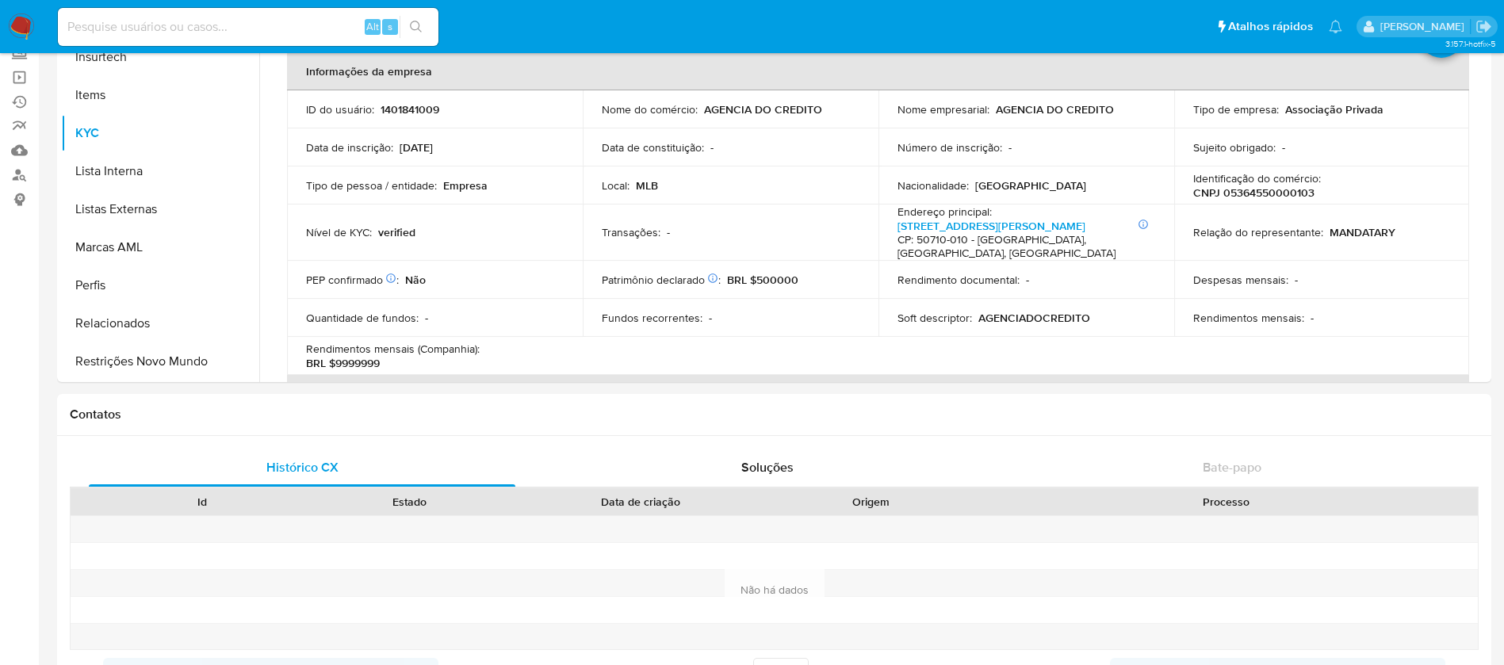
scroll to position [154, 0]
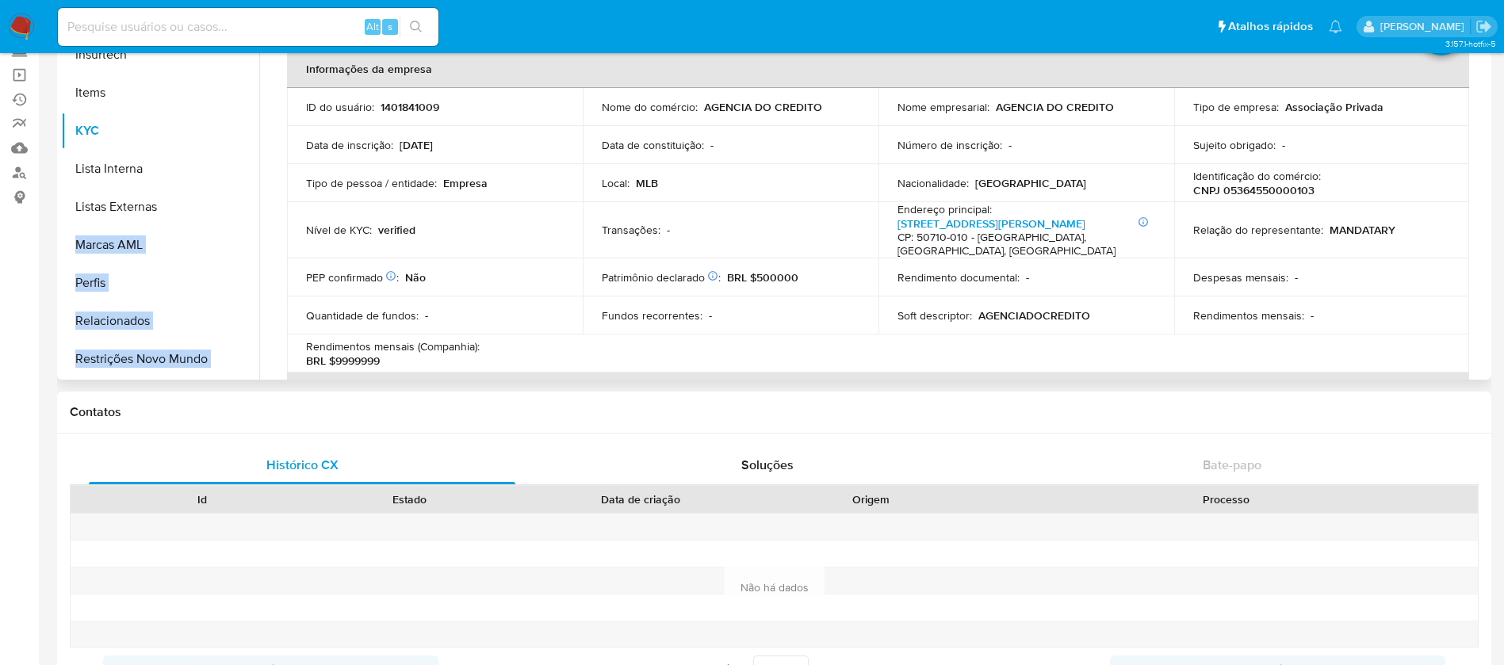
drag, startPoint x: 259, startPoint y: 288, endPoint x: 255, endPoint y: 201, distance: 86.5
click at [255, 201] on div "Procurar Adiantamentos de Dinheiro Anexos CBT Cartões Contas Bancárias Dados Mo…" at bounding box center [774, 177] width 1427 height 406
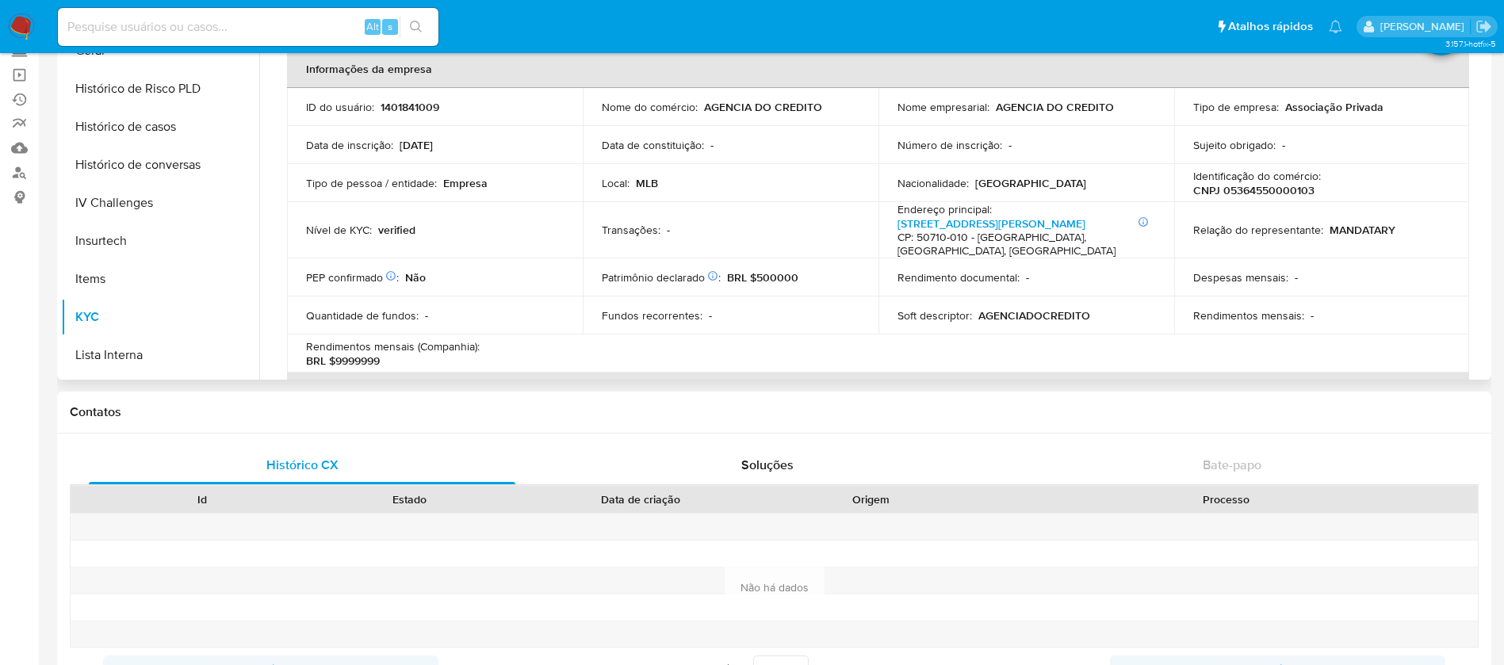
scroll to position [444, 0]
click at [147, 209] on button "Histórico de casos" at bounding box center [154, 205] width 186 height 38
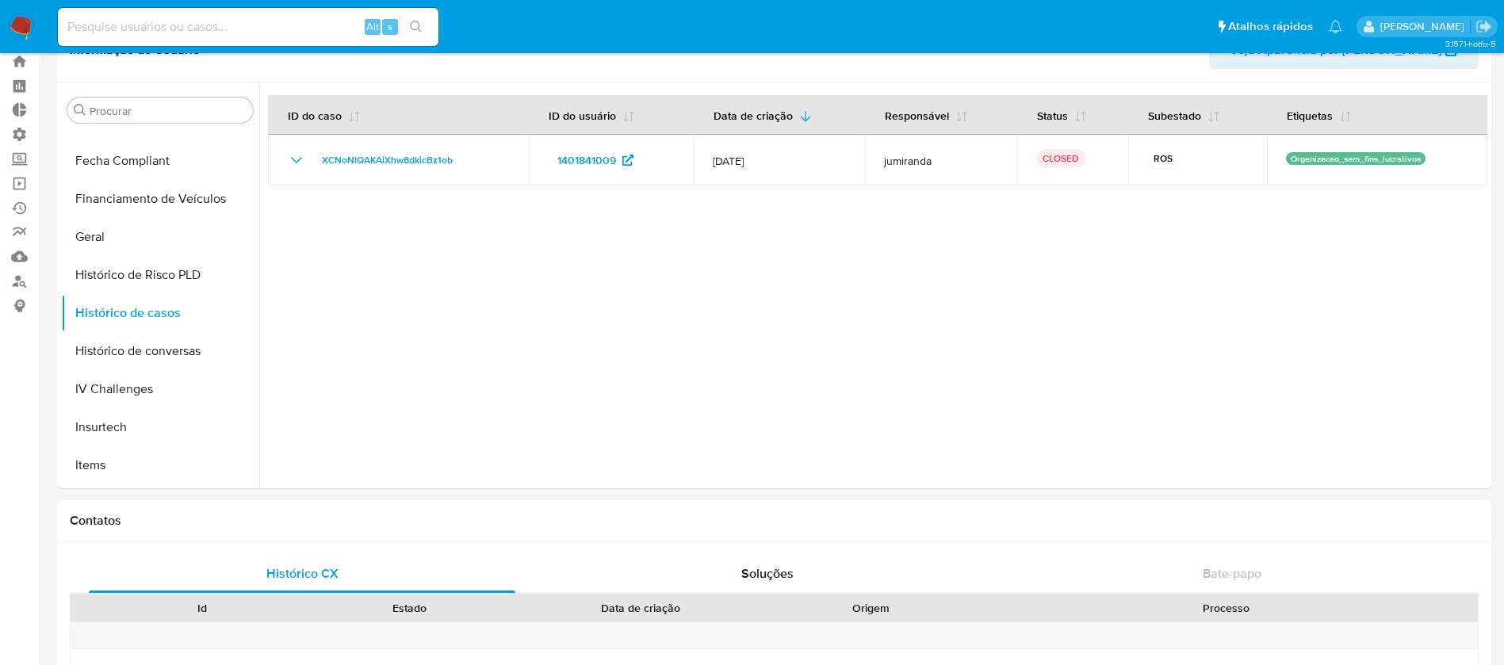
scroll to position [0, 0]
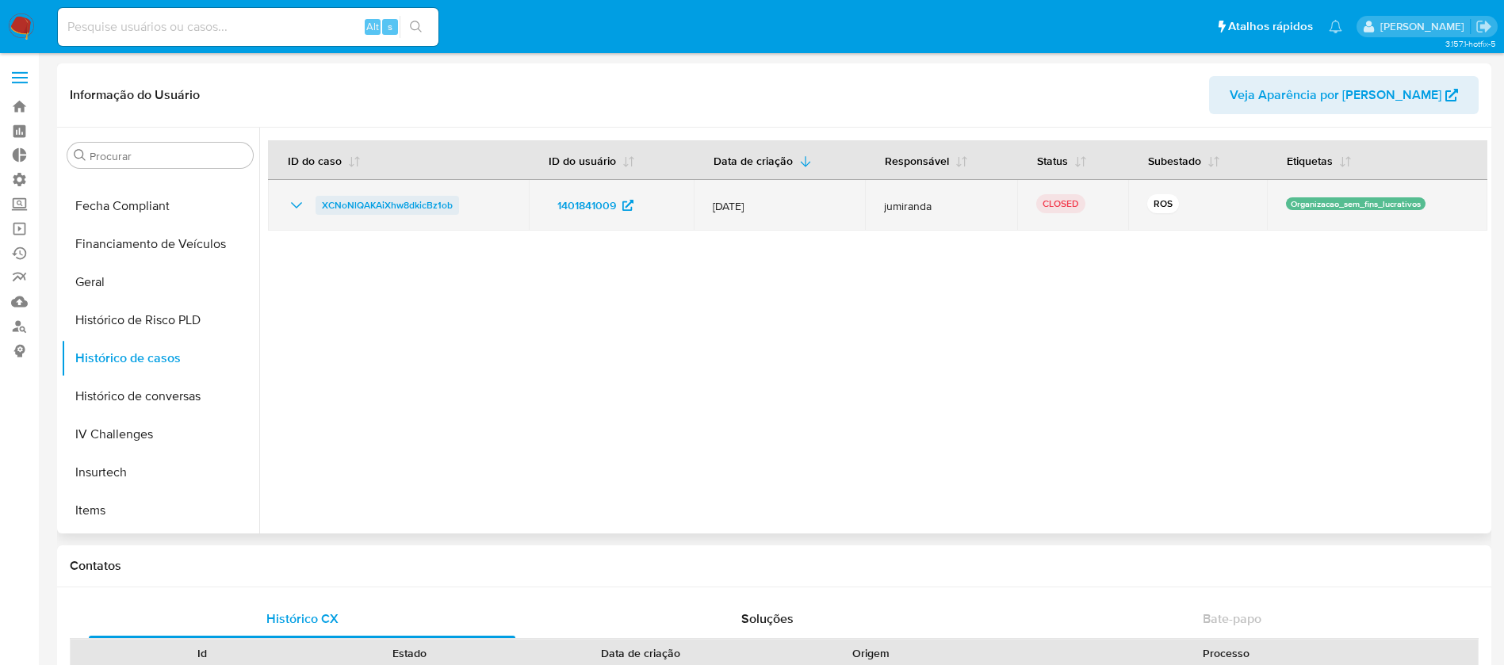
click at [375, 209] on span "XCNoNlQAKAiXhw8dkicBz1ob" at bounding box center [387, 205] width 131 height 19
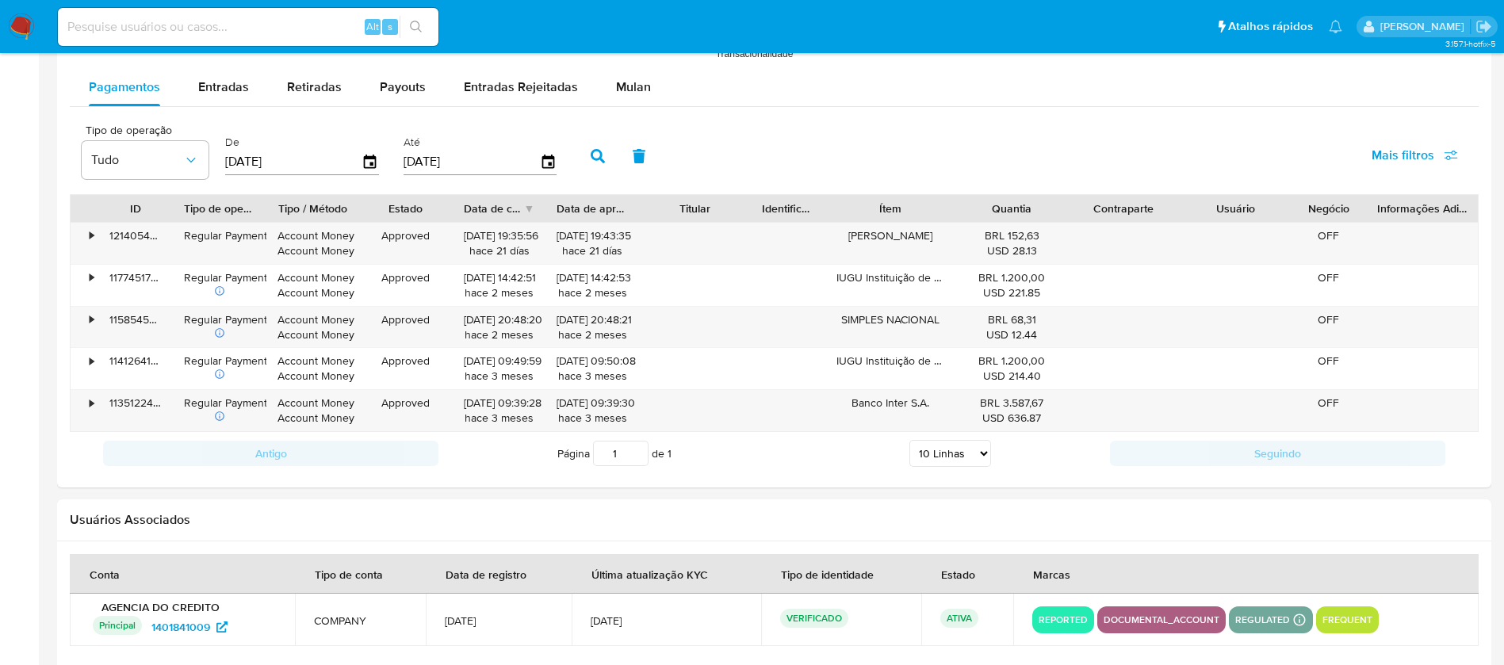
scroll to position [1477, 0]
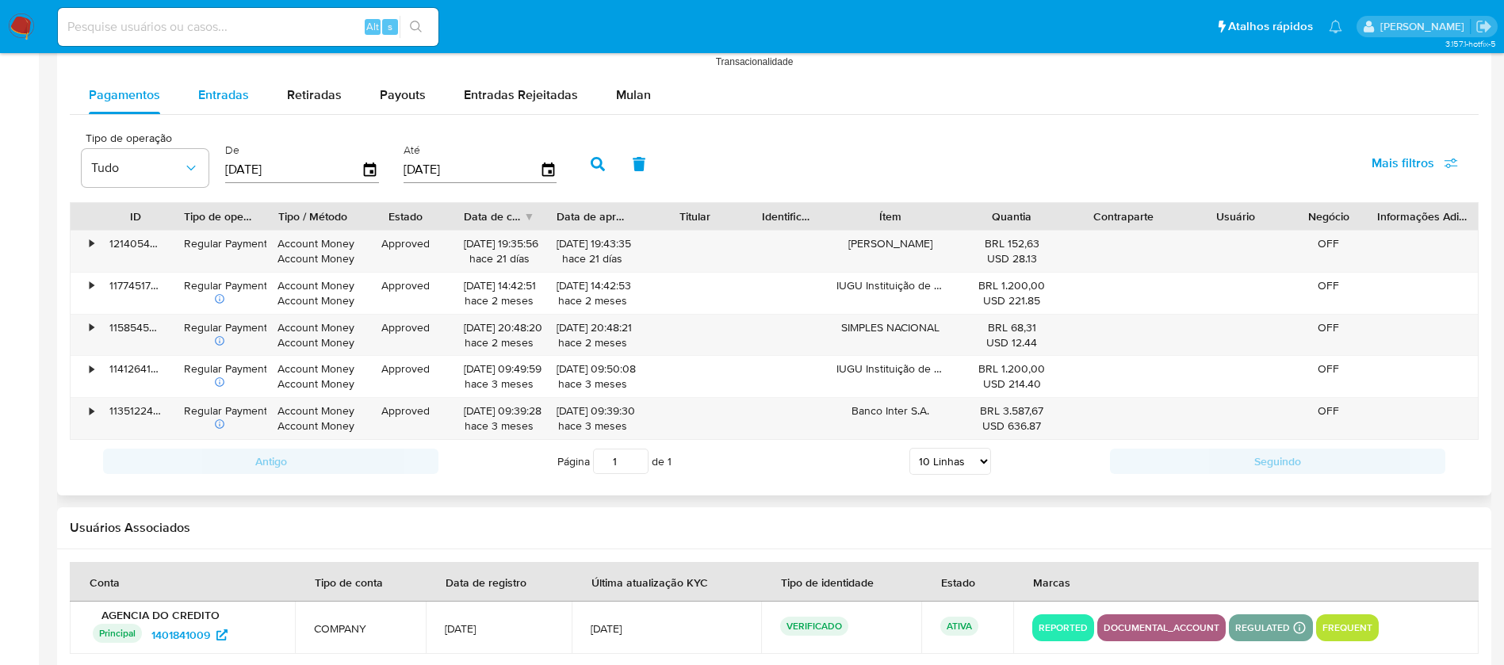
click at [223, 90] on span "Entradas" at bounding box center [223, 95] width 51 height 18
select select "10"
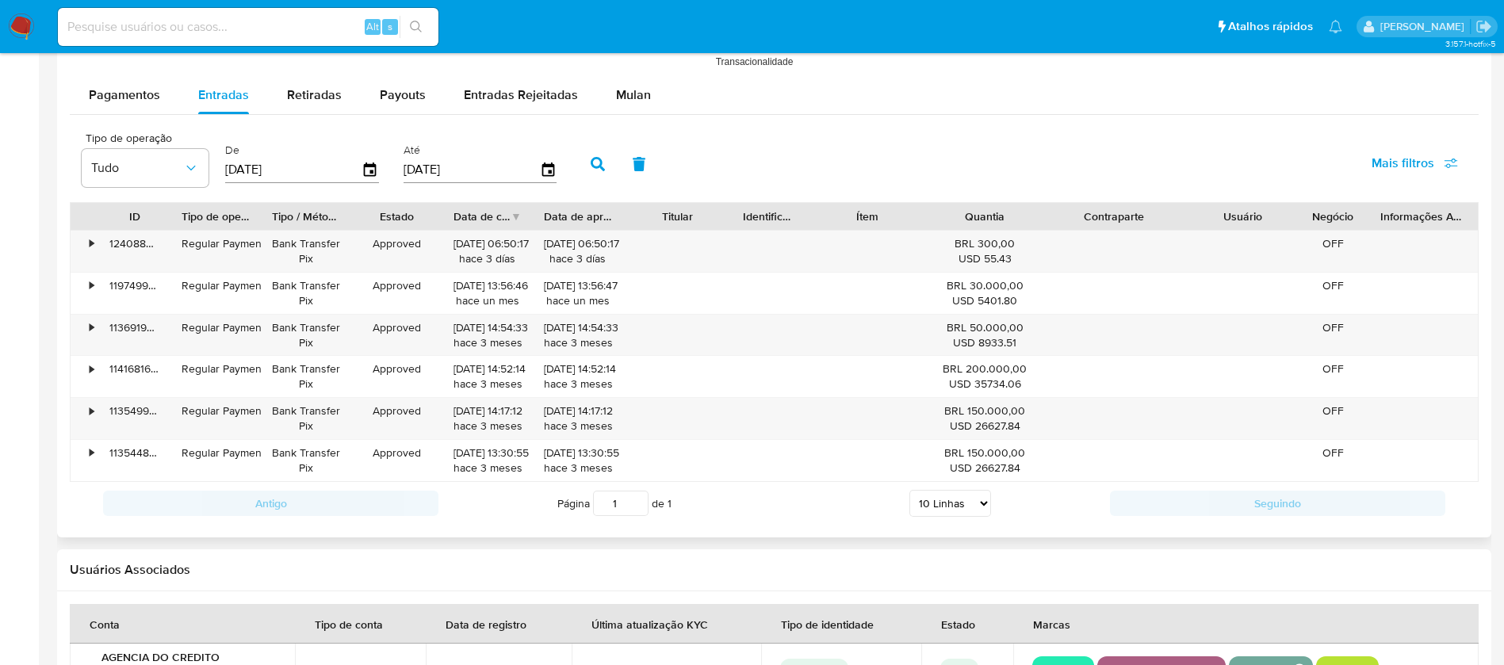
drag, startPoint x: 1175, startPoint y: 221, endPoint x: 1212, endPoint y: 224, distance: 37.3
click at [1212, 224] on div "ID Tipo de operação Tipo / Método Estado Data de criação Data de aprovação Titu…" at bounding box center [775, 216] width 1408 height 27
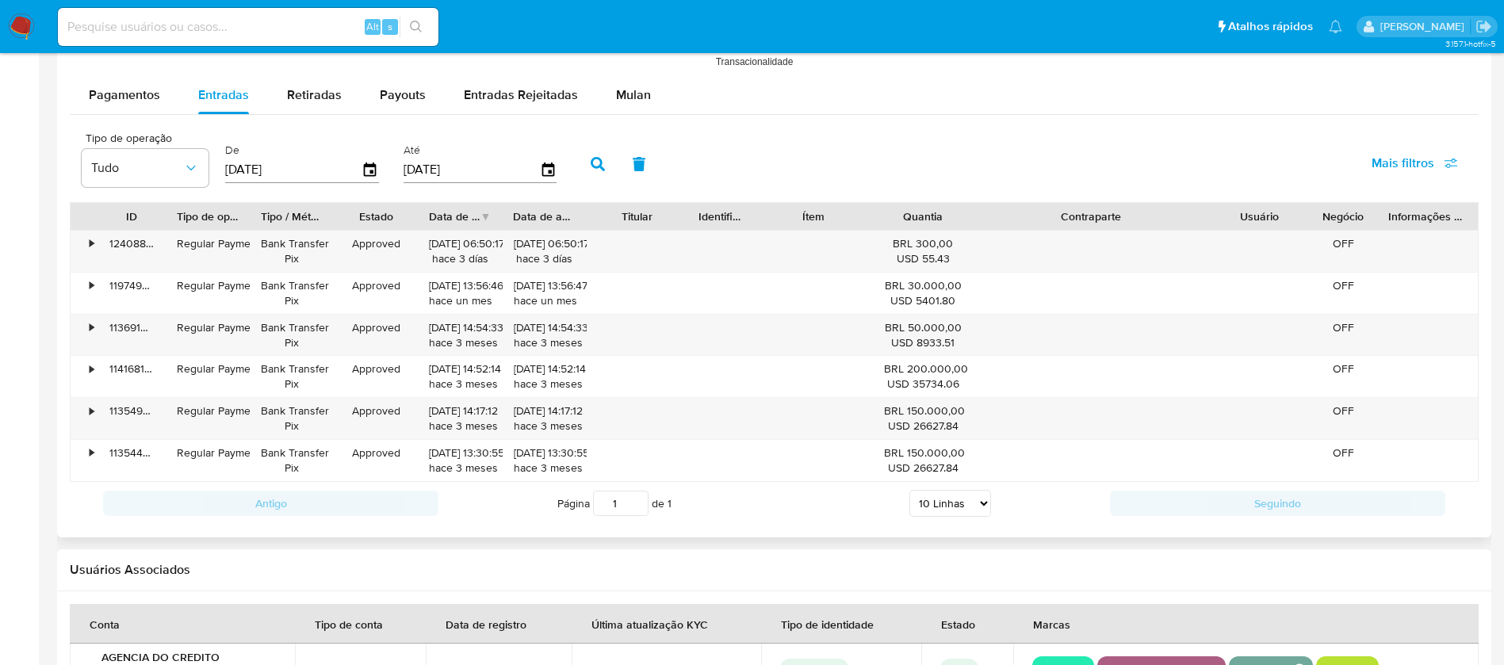
drag, startPoint x: 1195, startPoint y: 210, endPoint x: 1281, endPoint y: 224, distance: 87.6
click at [1281, 224] on div "ID Tipo de operação Tipo / Método Estado Data de criação Data de aprovação Titu…" at bounding box center [775, 216] width 1408 height 27
click at [296, 92] on span "Retiradas" at bounding box center [314, 95] width 55 height 18
select select "10"
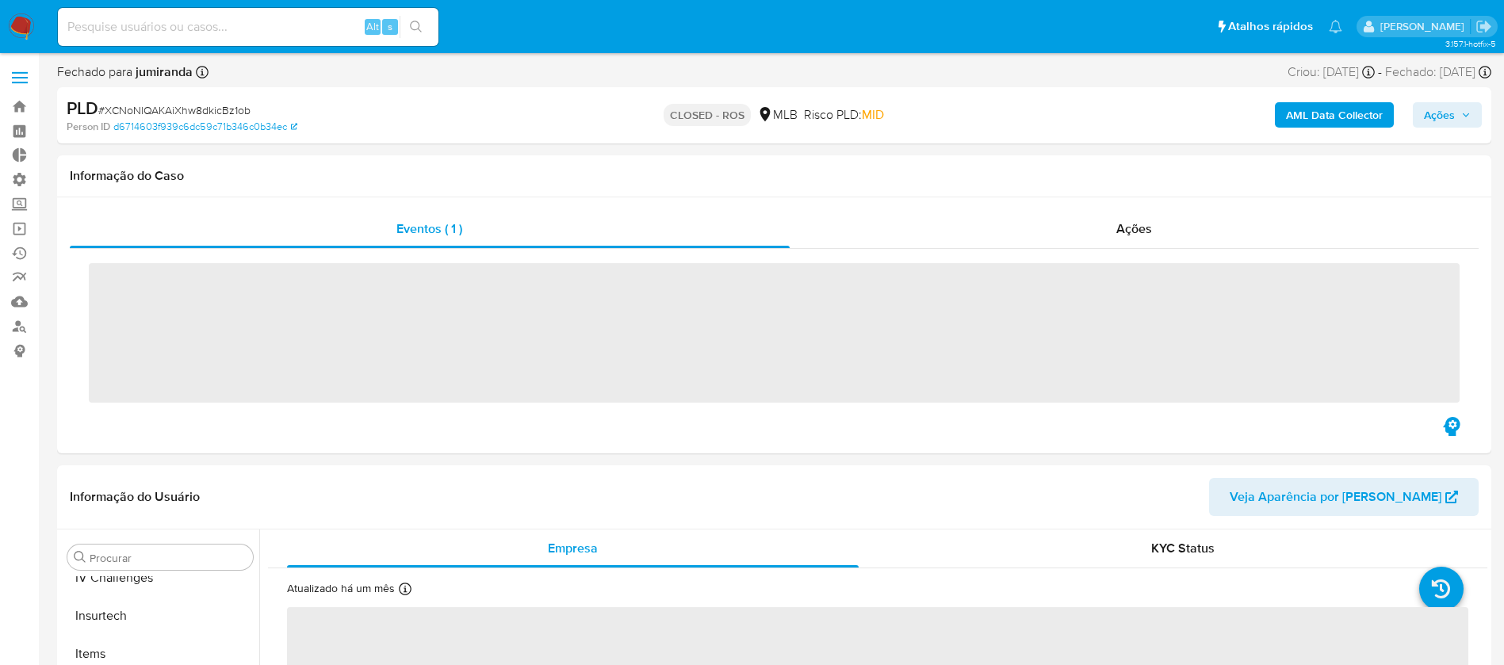
scroll to position [708, 0]
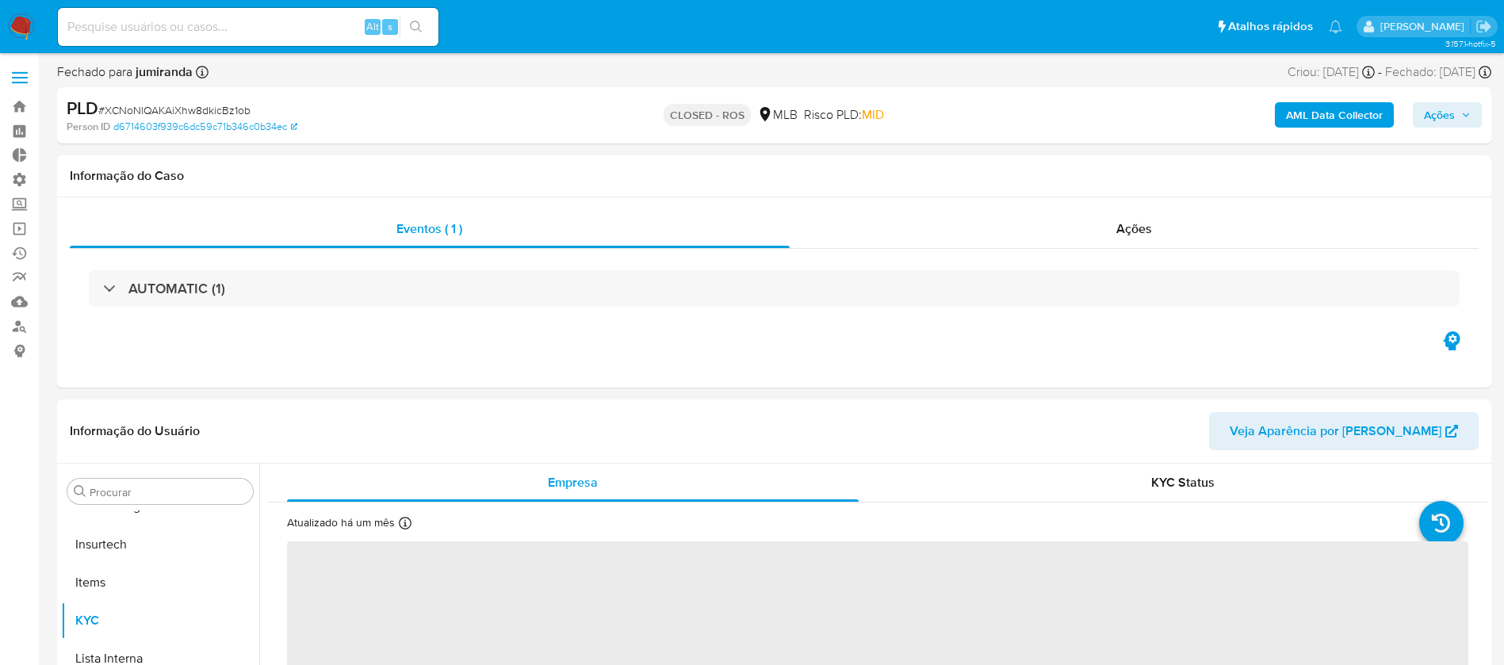
select select "10"
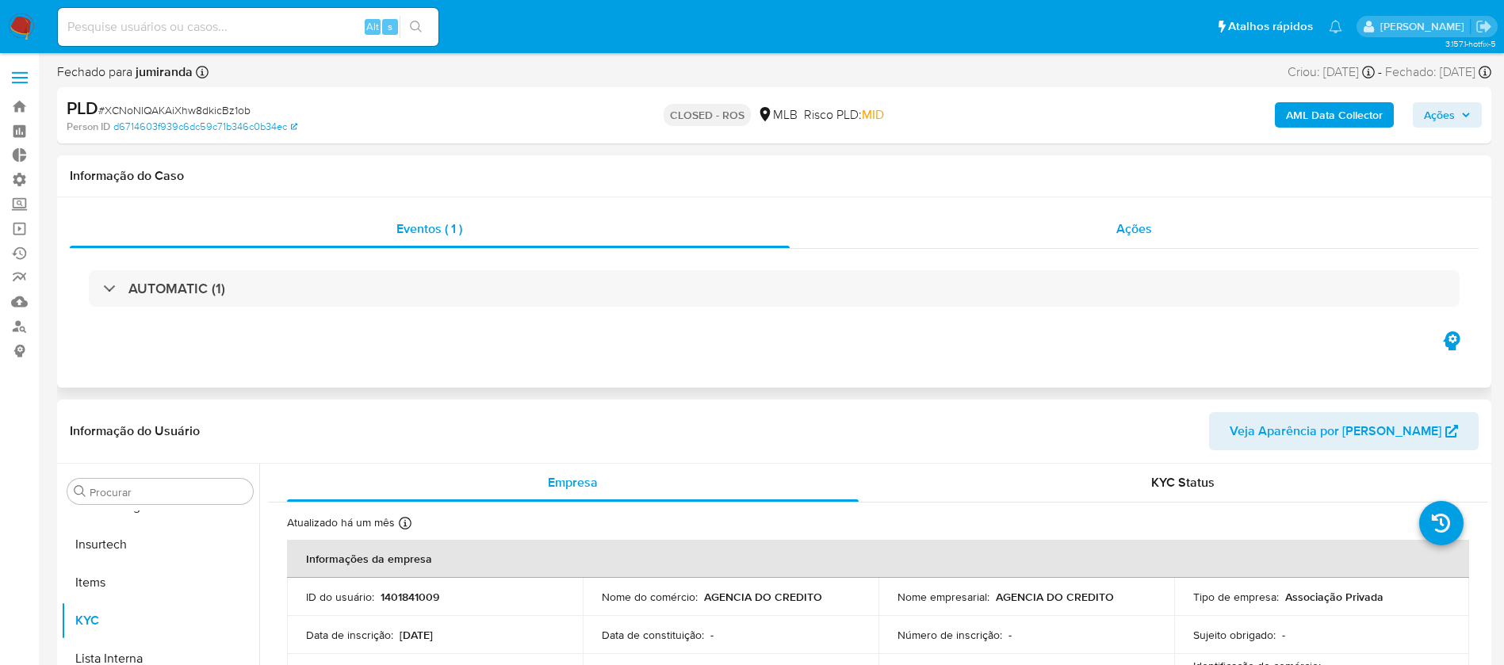
click at [1145, 223] on span "Ações" at bounding box center [1135, 229] width 36 height 18
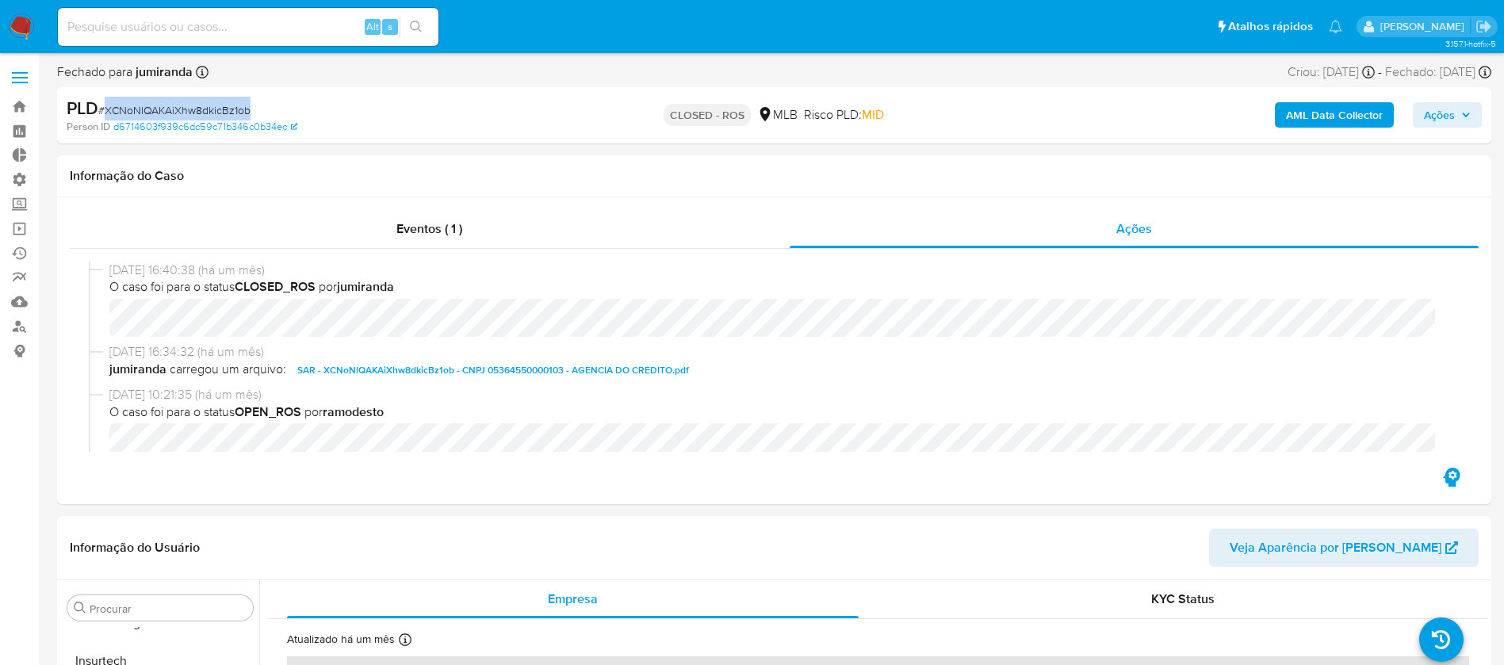
drag, startPoint x: 249, startPoint y: 109, endPoint x: 102, endPoint y: 109, distance: 146.7
click at [102, 109] on span "# XCNoNlQAKAiXhw8dkicBz1ob" at bounding box center [174, 110] width 152 height 16
copy span "XCNoNlQAKAiXhw8dkicBz1ob"
click at [22, 305] on link "Mulan" at bounding box center [94, 301] width 189 height 25
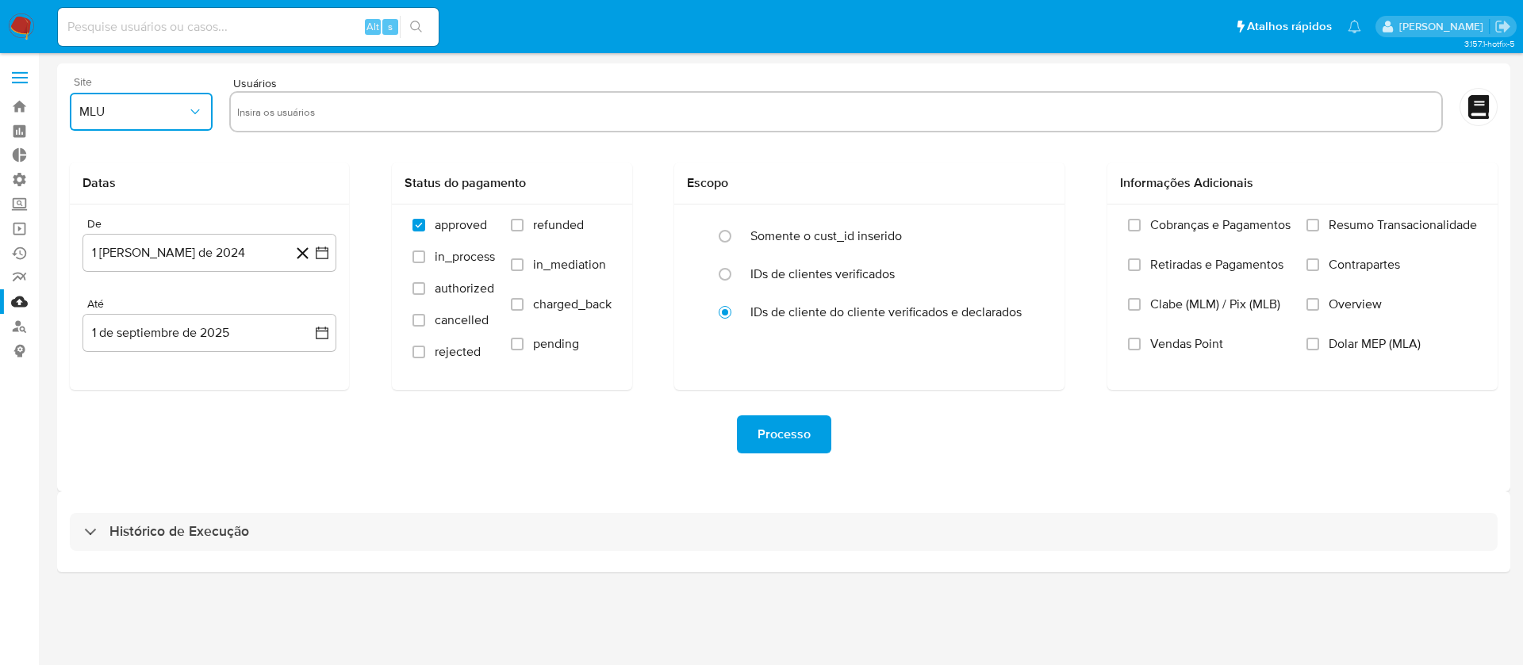
click at [199, 106] on icon "button" at bounding box center [195, 112] width 16 height 16
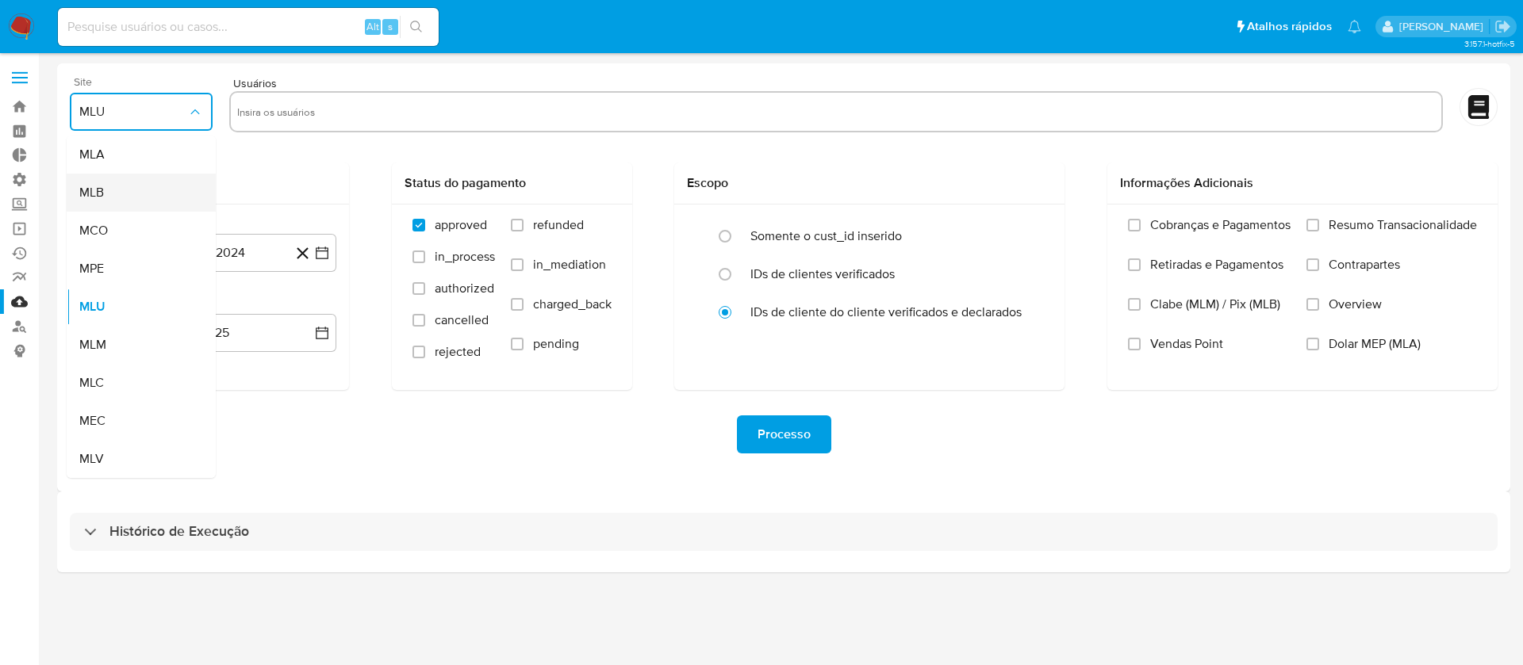
click at [128, 190] on div "MLB" at bounding box center [136, 193] width 114 height 38
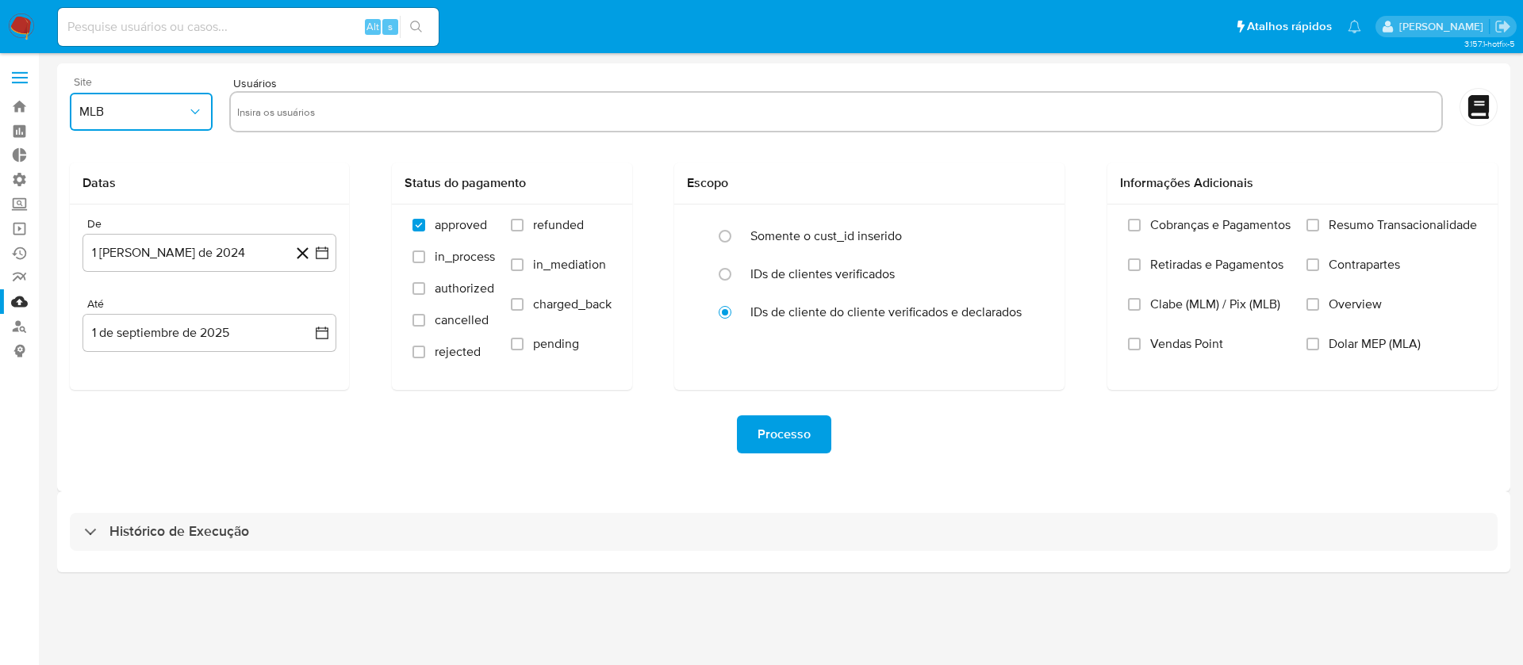
click at [286, 111] on input "text" at bounding box center [835, 111] width 1197 height 25
type input "1401841009"
click at [315, 253] on icon "button" at bounding box center [322, 253] width 16 height 16
click at [280, 185] on h2 "Datas" at bounding box center [209, 183] width 254 height 16
click at [777, 436] on span "Processo" at bounding box center [783, 434] width 53 height 35
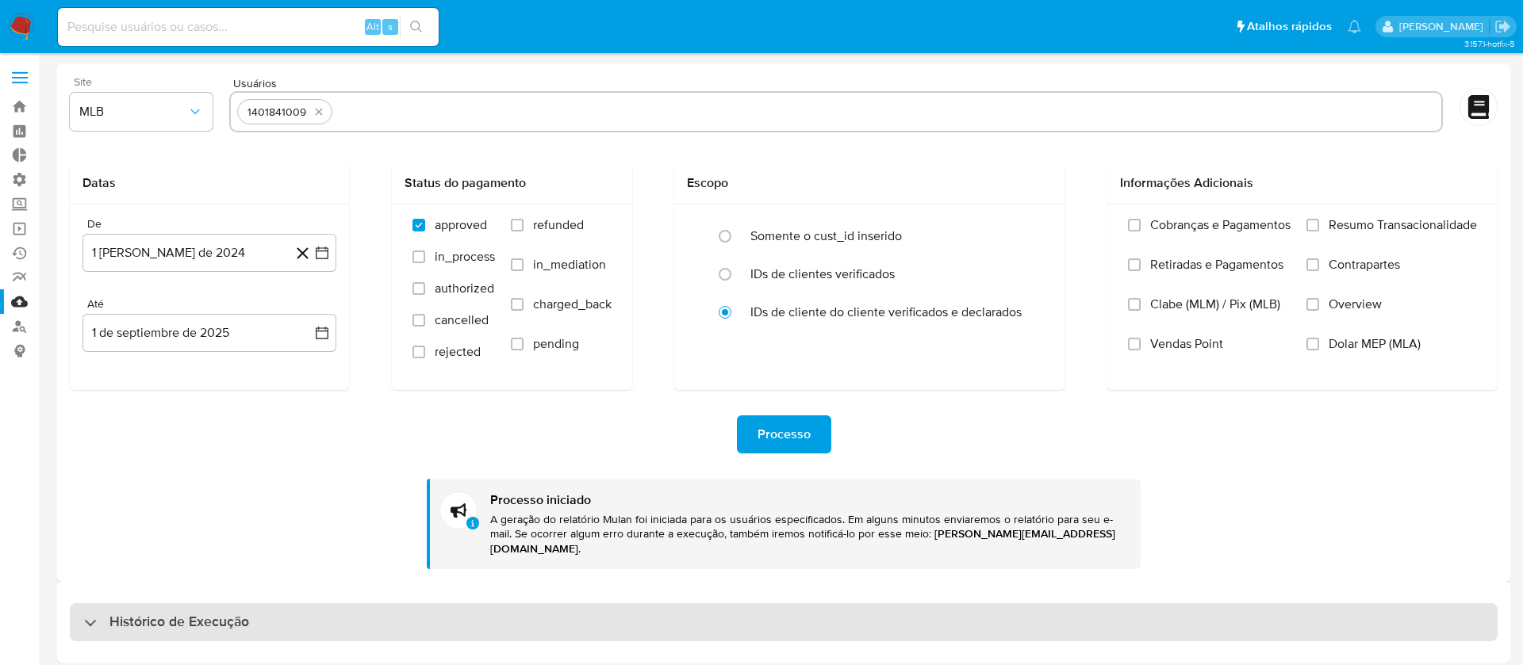
click at [96, 613] on div "Histórico de Execução" at bounding box center [166, 622] width 165 height 19
select select "10"
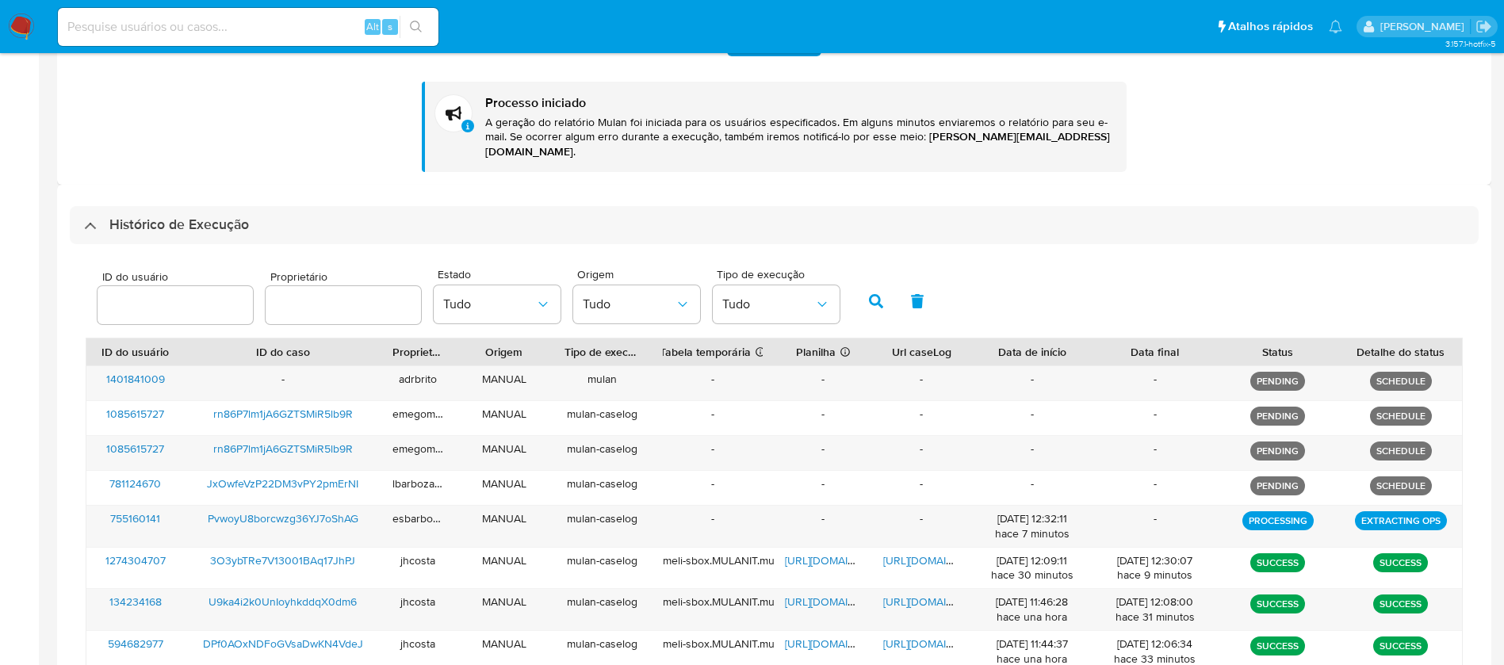
scroll to position [399, 0]
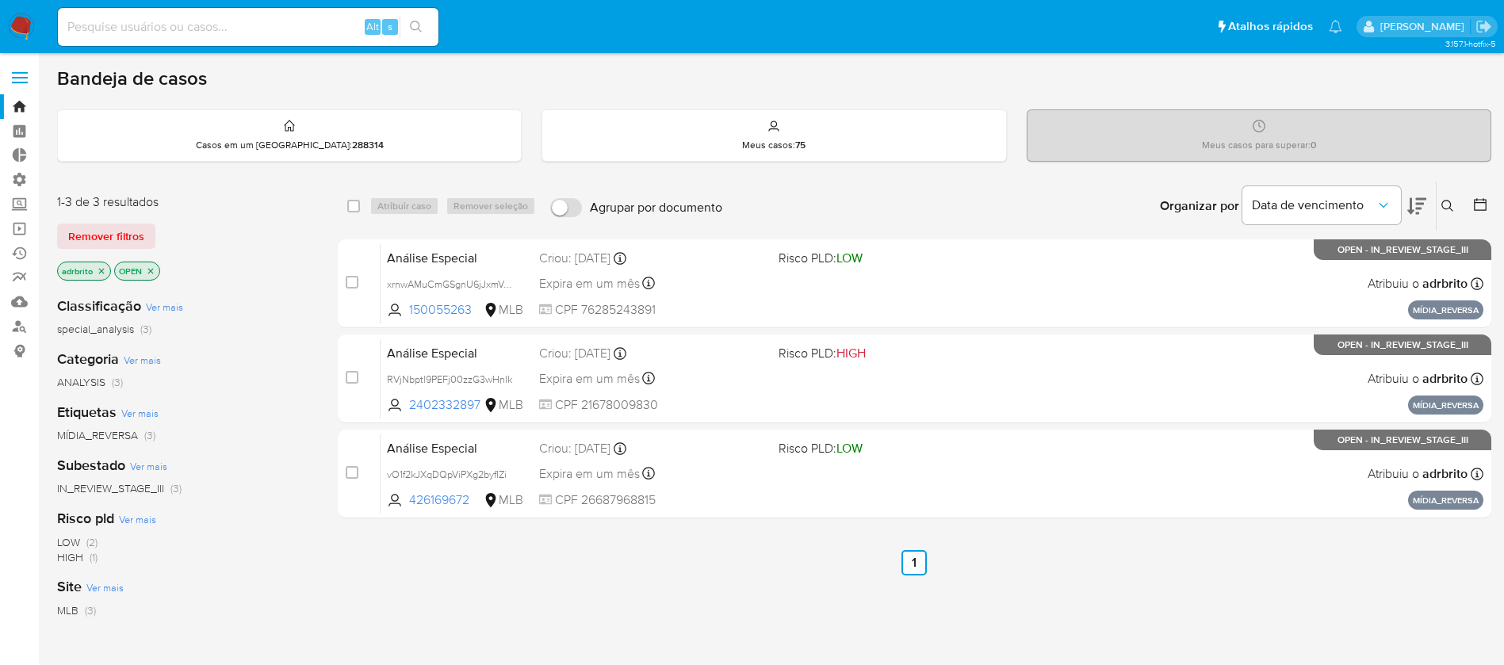
click at [102, 266] on icon "close-filter" at bounding box center [102, 271] width 10 height 10
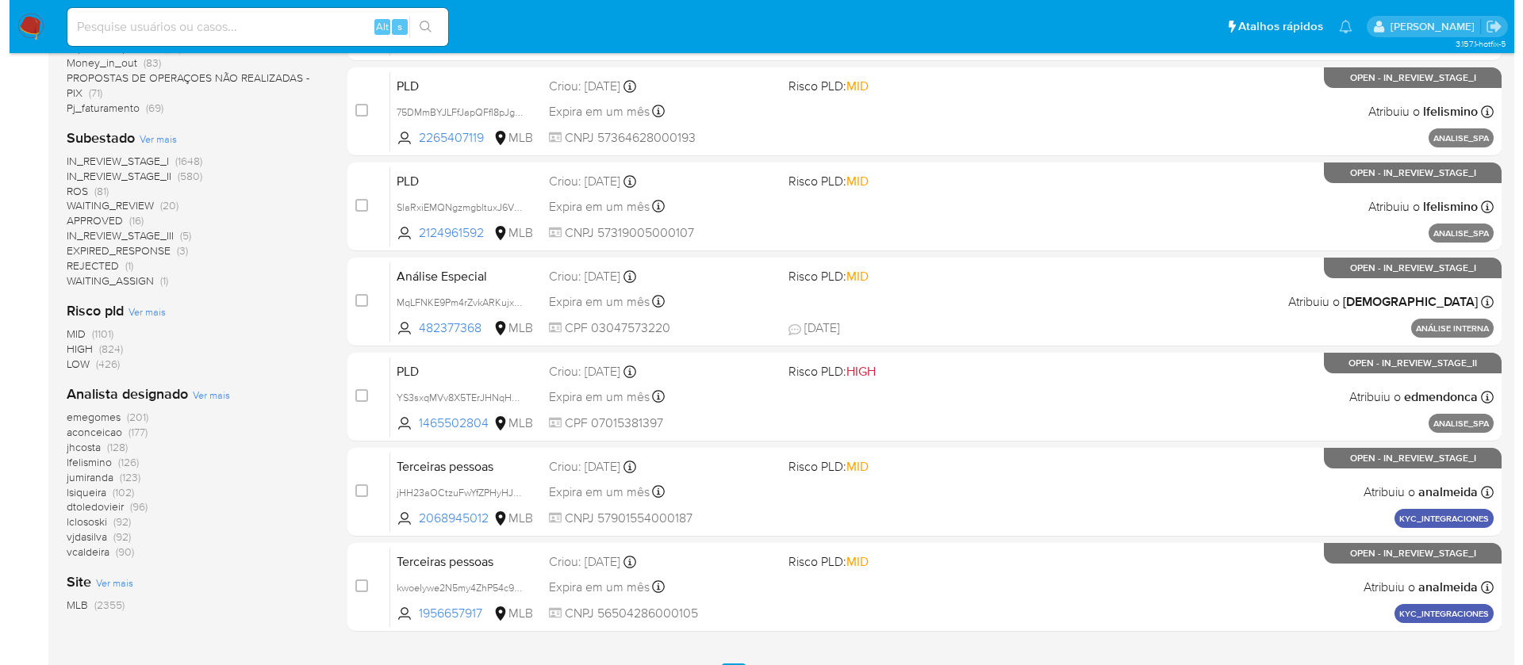
scroll to position [569, 0]
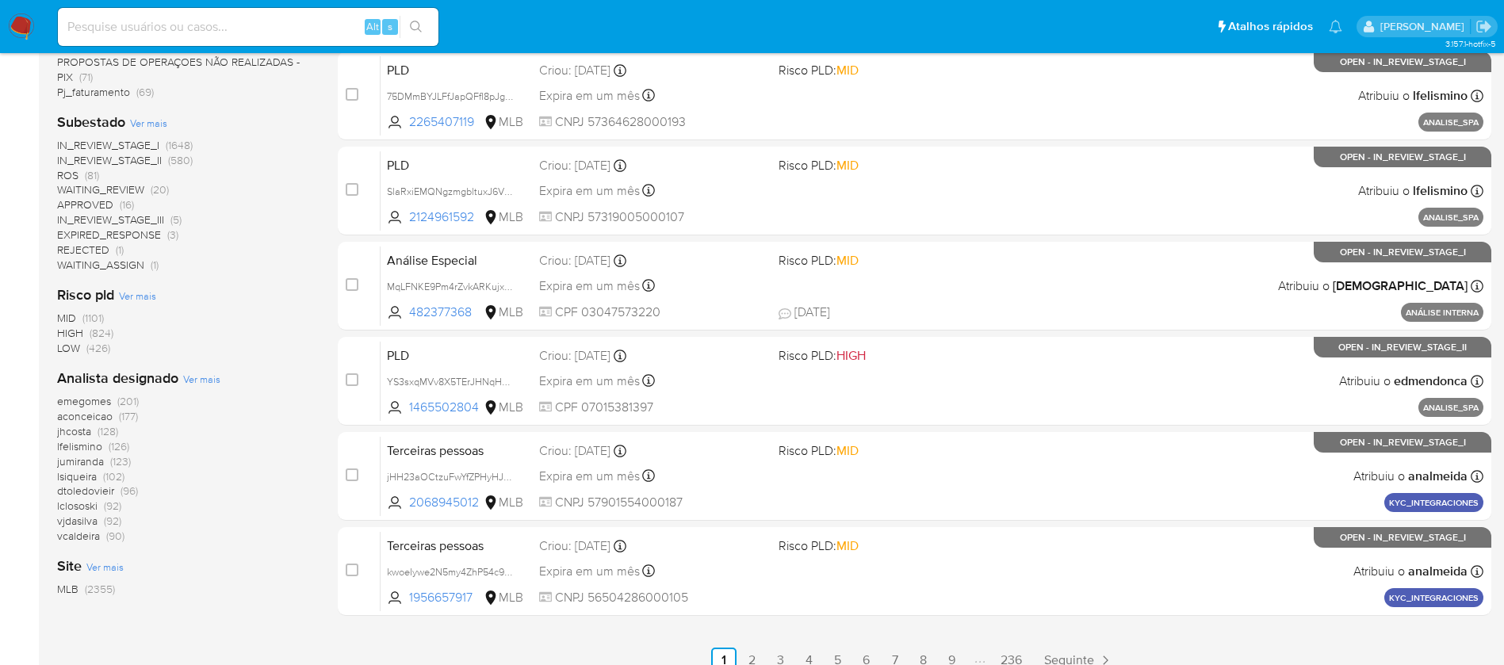
click at [190, 380] on span "Ver mais" at bounding box center [201, 379] width 37 height 14
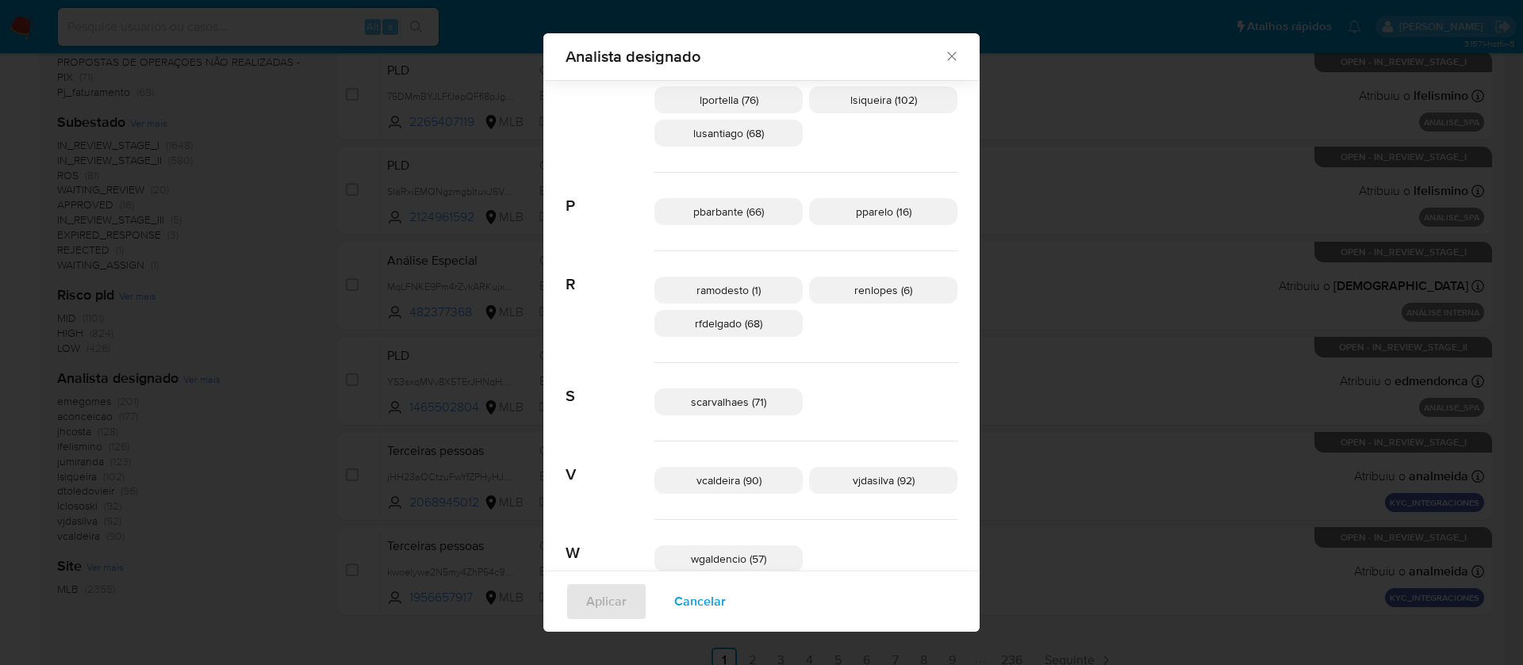
scroll to position [827, 0]
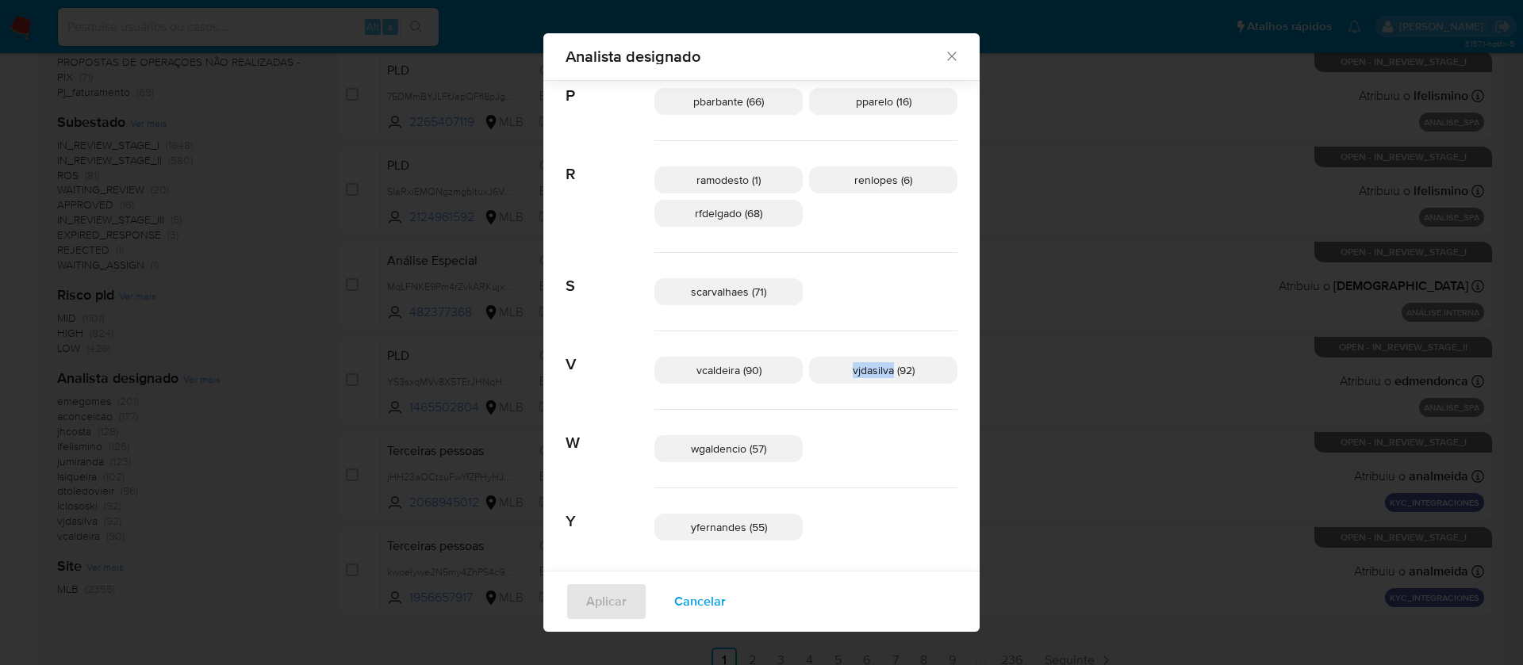
drag, startPoint x: 815, startPoint y: 371, endPoint x: 860, endPoint y: 376, distance: 44.7
click at [860, 376] on p "vjdasilva (92)" at bounding box center [883, 370] width 148 height 27
copy span "vjdasilva"
